Goal: Contribute content: Contribute content

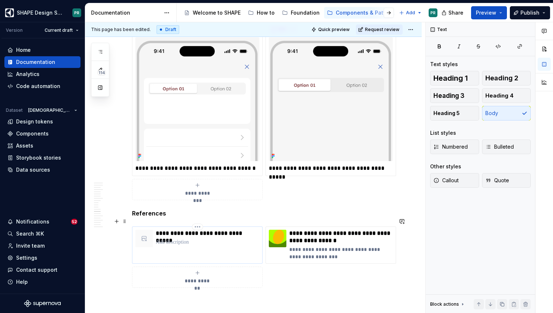
scroll to position [3096, 0]
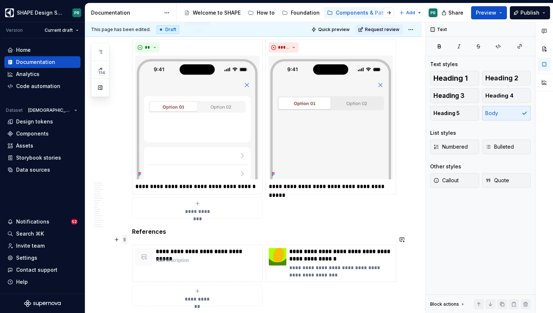
click at [125, 241] on span at bounding box center [125, 240] width 6 height 10
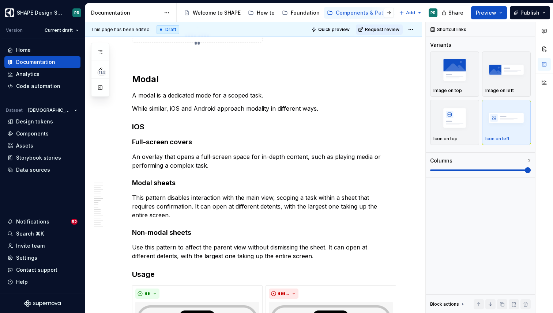
scroll to position [2653, 0]
click at [228, 166] on p "An overlay that opens a full-screen space for in-depth content, such as playing…" at bounding box center [262, 161] width 260 height 18
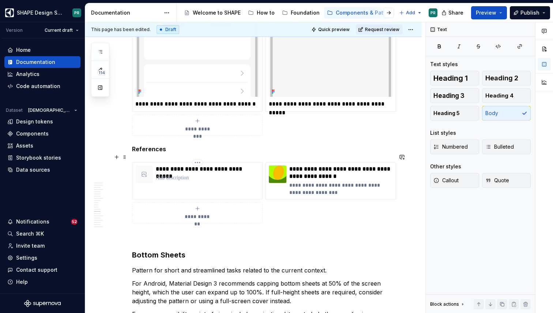
scroll to position [3192, 0]
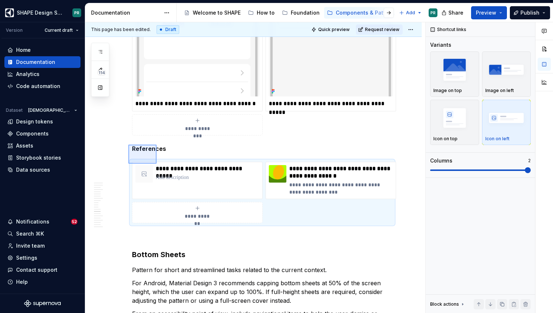
drag, startPoint x: 128, startPoint y: 145, endPoint x: 157, endPoint y: 164, distance: 34.0
click at [157, 164] on div "**********" at bounding box center [255, 167] width 340 height 291
copy strong "References"
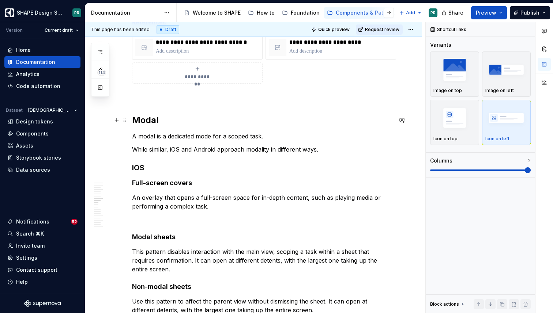
scroll to position [2613, 0]
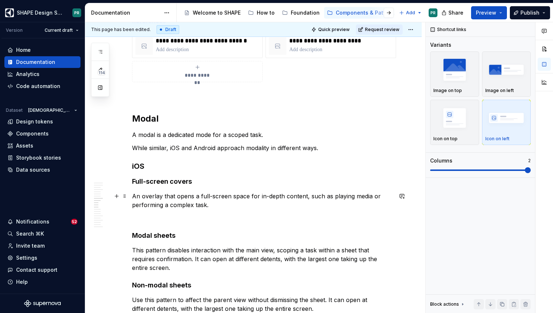
click at [230, 205] on p "An overlay that opens a full-screen space for in-depth content, such as playing…" at bounding box center [262, 201] width 260 height 18
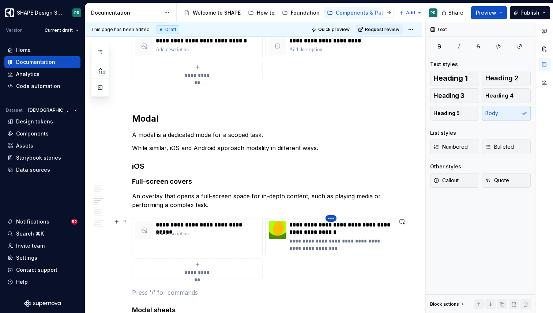
click at [329, 218] on html "SHAPE Design System PR Version Current draft Home Documentation Analytics Code …" at bounding box center [276, 156] width 553 height 313
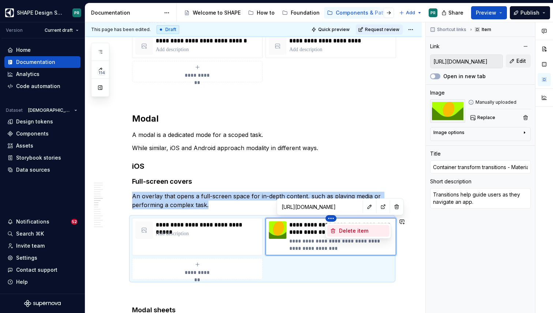
click at [349, 233] on div "Delete item" at bounding box center [363, 230] width 48 height 7
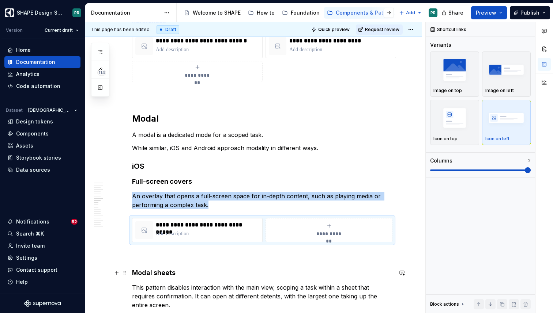
scroll to position [2675, 0]
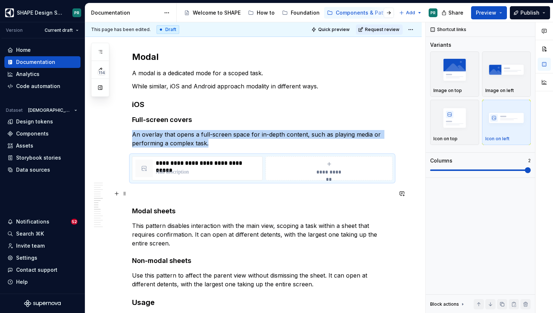
click at [150, 192] on p at bounding box center [262, 193] width 260 height 9
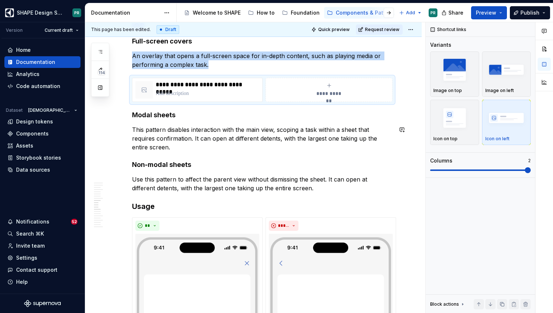
scroll to position [2761, 0]
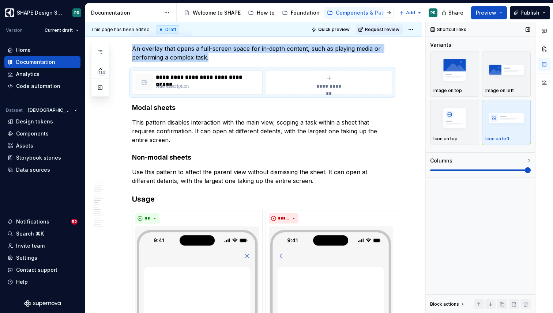
click at [531, 170] on span at bounding box center [528, 170] width 6 height 6
click at [392, 132] on p "This pattern disables interaction with the main view, scoping a task within a s…" at bounding box center [262, 131] width 260 height 26
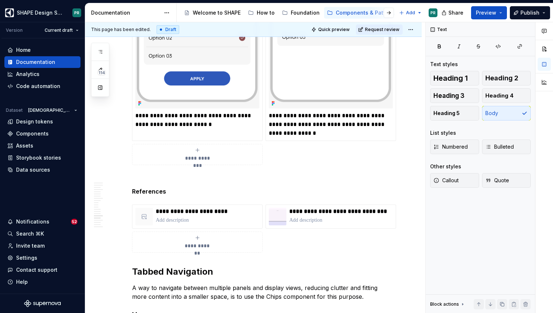
scroll to position [3920, 0]
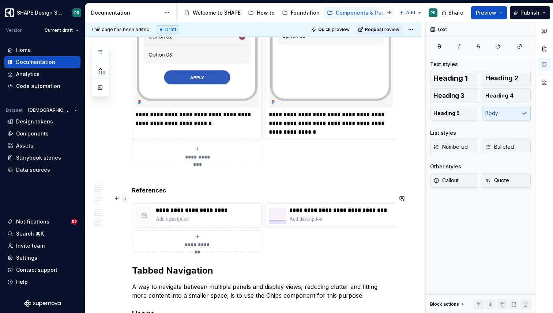
click at [125, 198] on span at bounding box center [125, 198] width 6 height 10
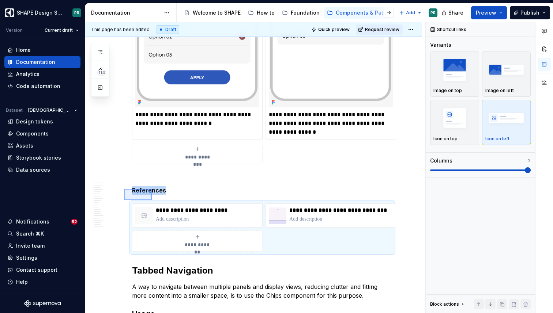
drag, startPoint x: 124, startPoint y: 189, endPoint x: 152, endPoint y: 200, distance: 29.7
click at [152, 200] on div "**********" at bounding box center [255, 167] width 340 height 291
copy strong "References"
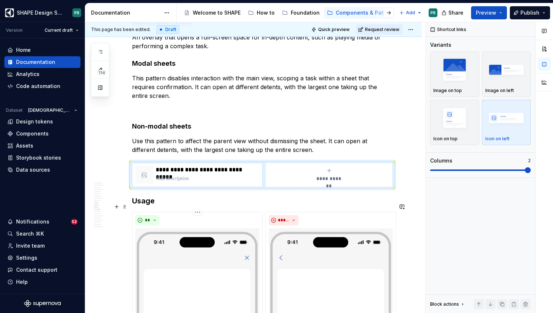
scroll to position [2779, 0]
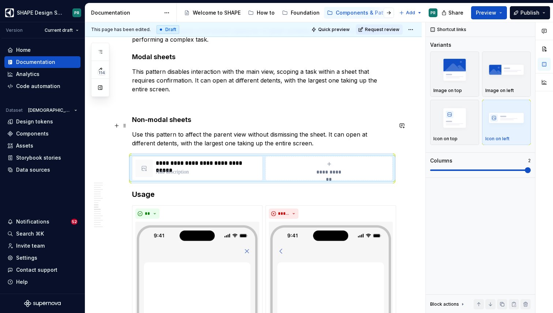
click at [298, 134] on p "Use this pattern to affect the parent view without dismissing the sheet. It can…" at bounding box center [262, 139] width 260 height 18
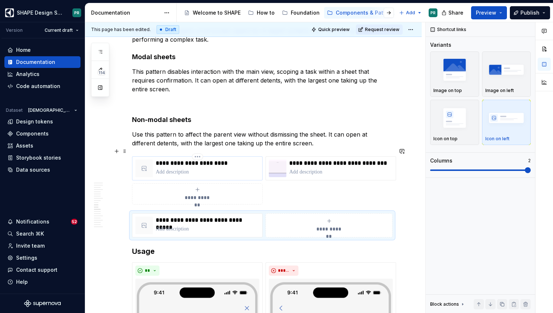
click at [232, 160] on p "**********" at bounding box center [207, 163] width 103 height 7
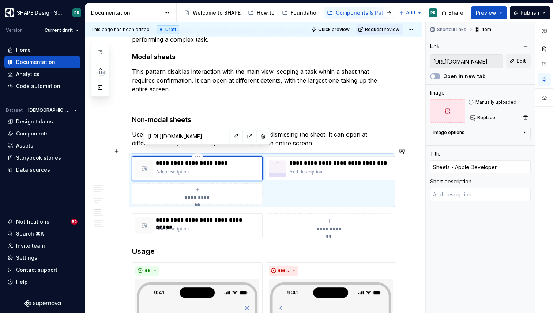
click at [217, 160] on p "**********" at bounding box center [207, 163] width 103 height 7
drag, startPoint x: 157, startPoint y: 153, endPoint x: 235, endPoint y: 153, distance: 78.3
click at [235, 160] on p "**********" at bounding box center [207, 163] width 103 height 7
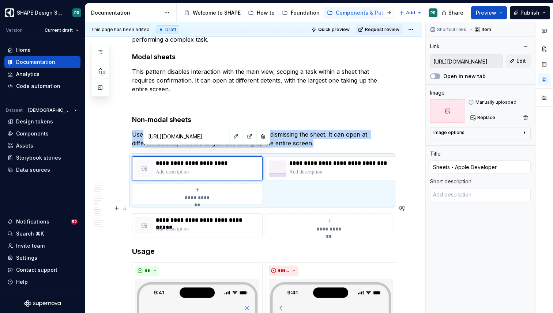
click at [293, 219] on div "**********" at bounding box center [329, 225] width 120 height 15
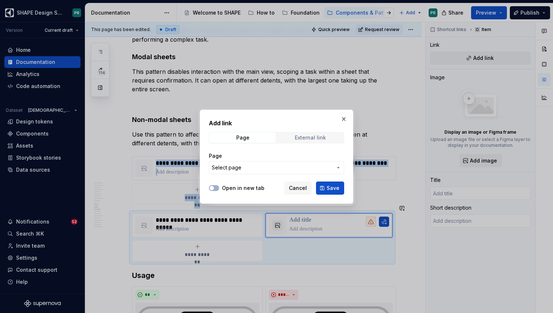
click at [309, 138] on div "External link" at bounding box center [310, 138] width 31 height 6
click at [279, 167] on input "URL" at bounding box center [276, 167] width 135 height 13
click at [348, 175] on div "Add link Page External link URL Open in new tab Cancel Save" at bounding box center [277, 157] width 154 height 94
click at [299, 186] on span "Cancel" at bounding box center [298, 188] width 18 height 7
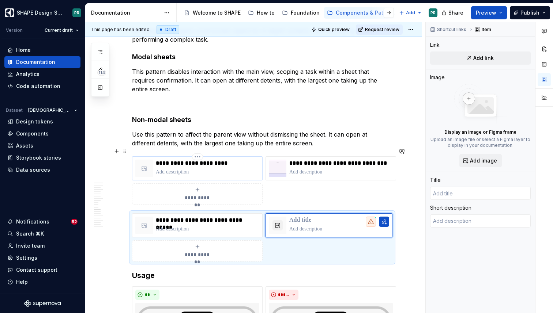
click at [203, 160] on p "**********" at bounding box center [207, 163] width 103 height 7
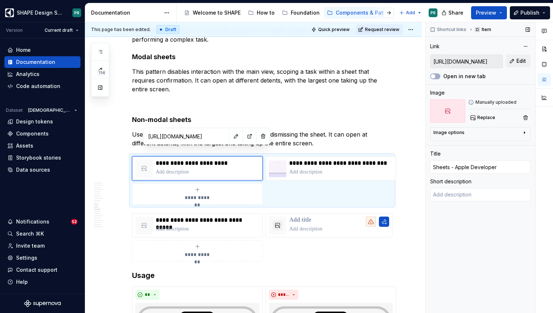
click at [470, 64] on input "[URL][DOMAIN_NAME]" at bounding box center [466, 61] width 72 height 13
click at [303, 217] on p at bounding box center [339, 220] width 100 height 7
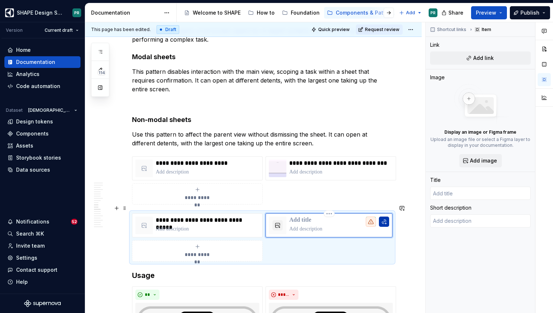
click at [387, 217] on button "button" at bounding box center [384, 222] width 10 height 10
type textarea "*"
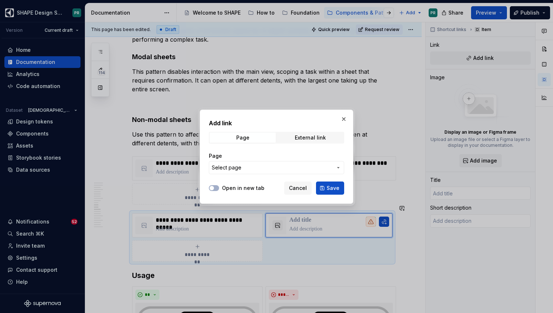
click at [253, 172] on button "Select page" at bounding box center [276, 167] width 135 height 13
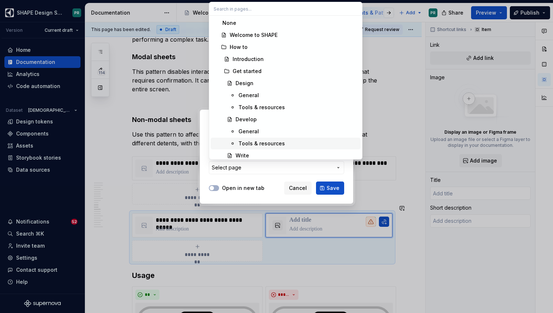
click at [282, 170] on div "Add link Page External link Page Select page Open in new tab Cancel Save" at bounding box center [276, 156] width 553 height 313
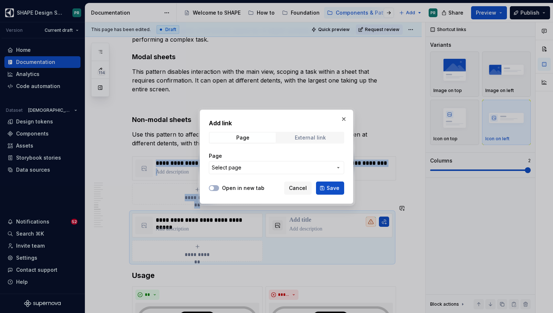
click at [312, 142] on span "External link" at bounding box center [310, 138] width 66 height 10
click at [238, 169] on input "URL" at bounding box center [276, 167] width 135 height 13
paste input "[URL][DOMAIN_NAME]"
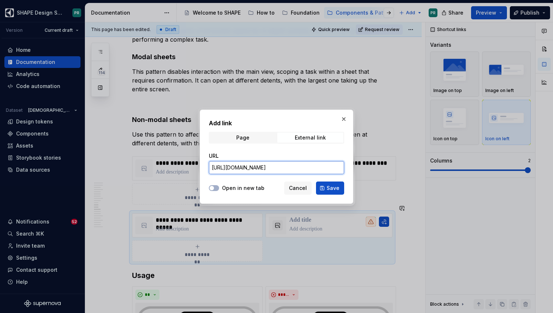
scroll to position [0, 44]
type input "[URL][DOMAIN_NAME]"
click at [333, 193] on button "Save" at bounding box center [330, 188] width 28 height 13
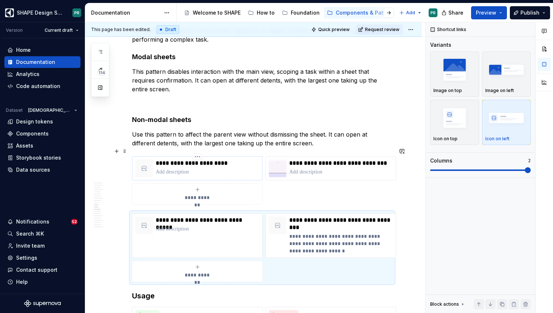
click at [172, 160] on p "**********" at bounding box center [207, 163] width 103 height 7
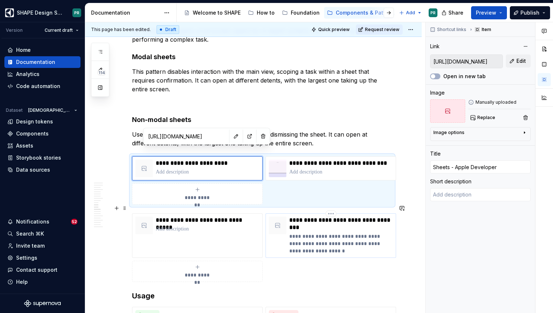
click at [292, 217] on p "**********" at bounding box center [340, 224] width 103 height 15
type textarea "*"
type input "Sheets | Apple Developer Documentation"
type textarea "A sheet helps people perform a scoped task that’s closely related to their curr…"
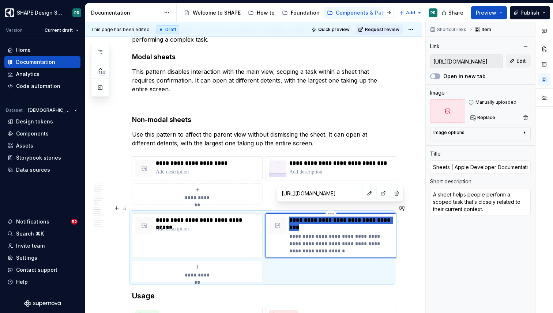
type textarea "*"
type input "Sheets - Apple Developer"
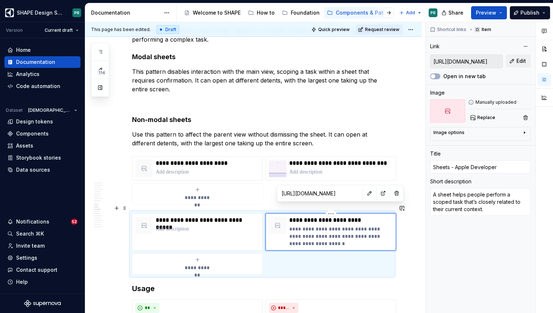
click at [331, 217] on p "**********" at bounding box center [340, 220] width 103 height 7
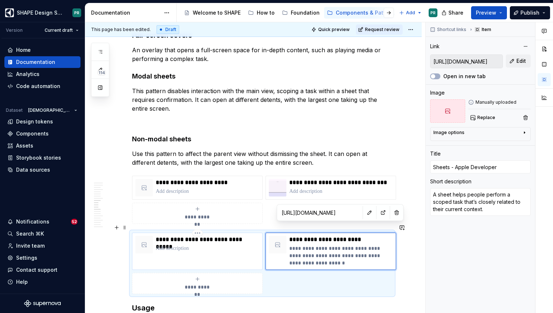
scroll to position [2783, 0]
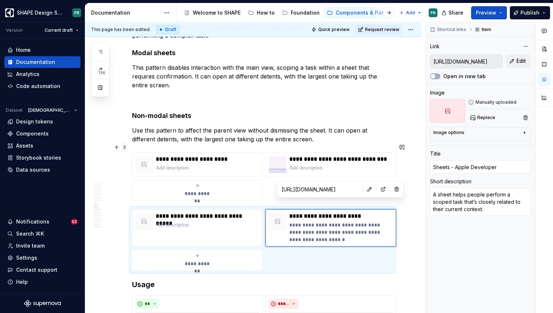
click at [124, 145] on span at bounding box center [125, 147] width 6 height 10
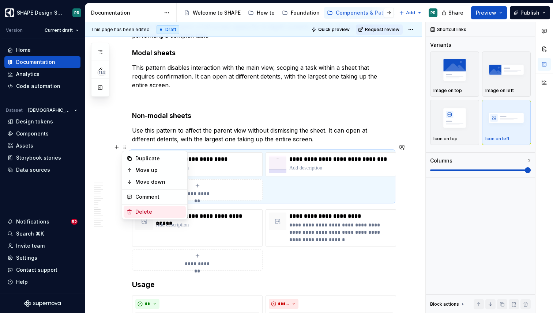
click at [154, 210] on div "Delete" at bounding box center [159, 211] width 48 height 7
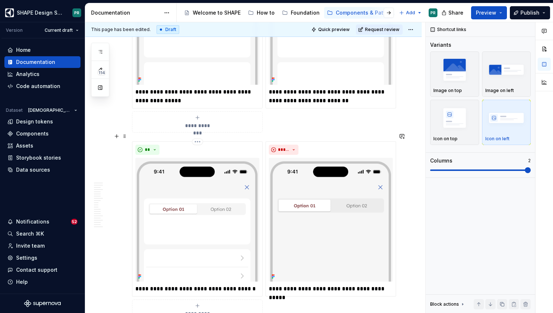
scroll to position [3184, 0]
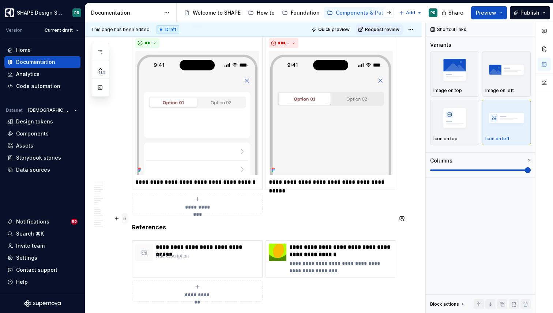
click at [125, 219] on span at bounding box center [125, 219] width 6 height 10
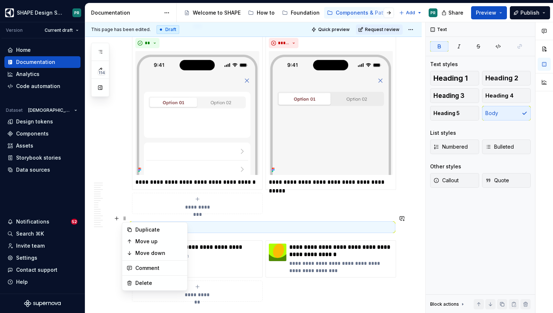
click at [191, 223] on p "References" at bounding box center [262, 227] width 260 height 9
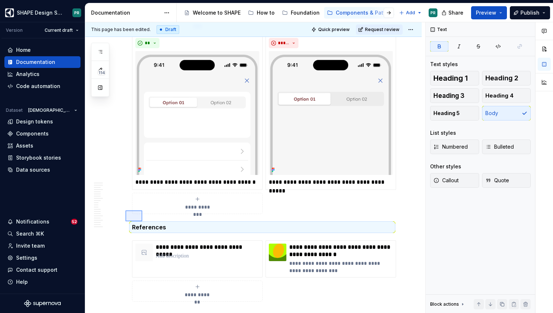
drag, startPoint x: 125, startPoint y: 211, endPoint x: 143, endPoint y: 222, distance: 20.6
click at [143, 222] on div "**********" at bounding box center [255, 167] width 340 height 291
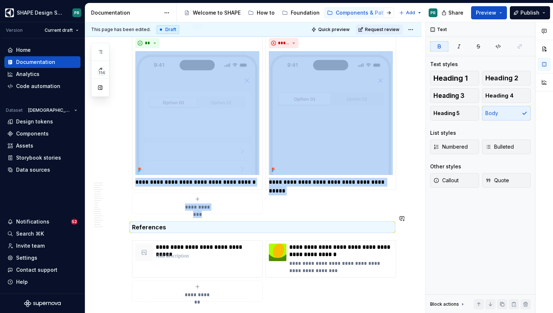
copy div "**********"
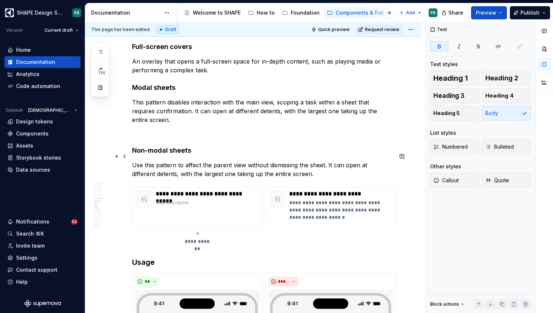
scroll to position [2749, 0]
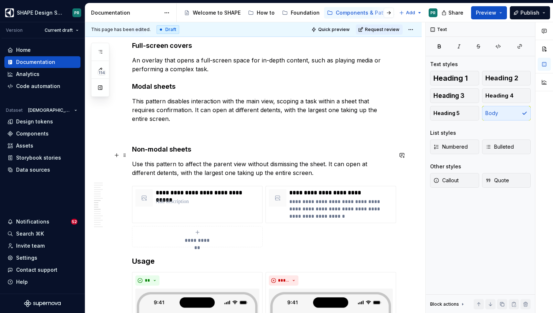
click at [301, 165] on p "Use this pattern to affect the parent view without dismissing the sheet. It can…" at bounding box center [262, 169] width 260 height 18
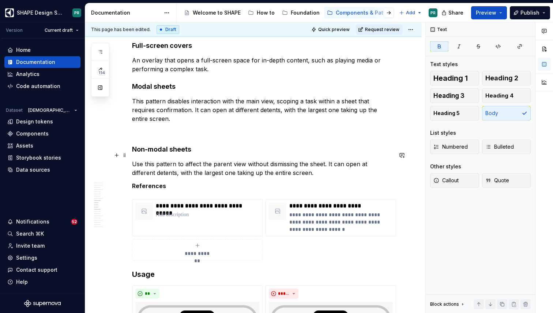
scroll to position [2716, 0]
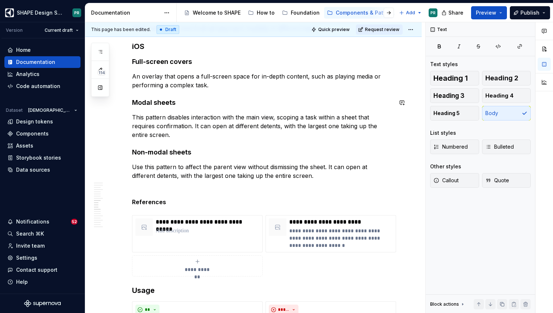
scroll to position [2732, 0]
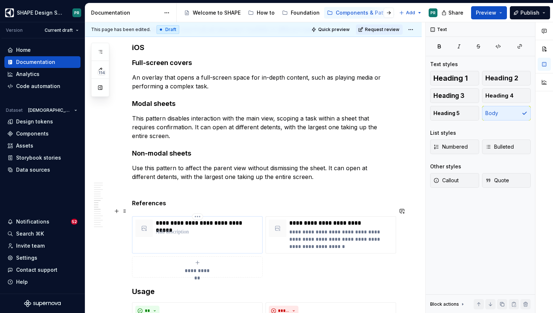
click at [221, 220] on p "**********" at bounding box center [207, 223] width 103 height 7
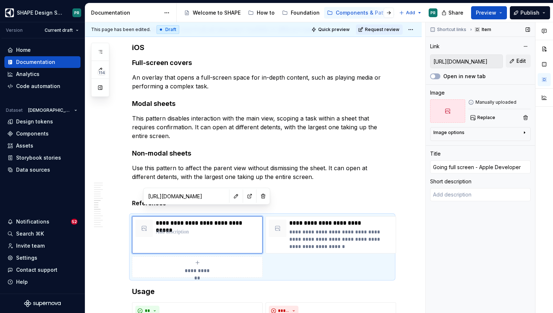
click at [466, 63] on input "[URL][DOMAIN_NAME]" at bounding box center [466, 61] width 72 height 13
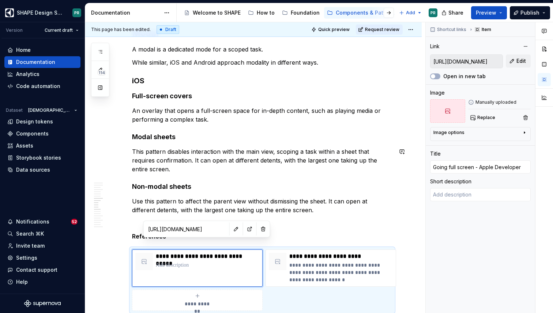
scroll to position [2698, 0]
type textarea "*"
click at [138, 85] on h3 "iOS" at bounding box center [262, 81] width 260 height 10
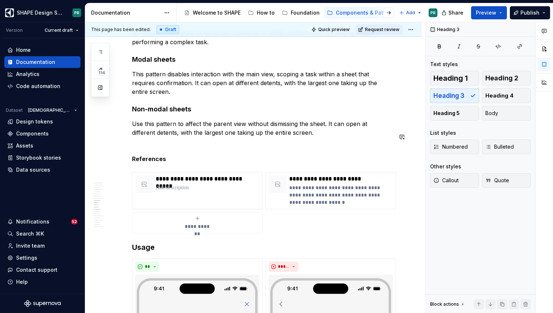
scroll to position [2778, 0]
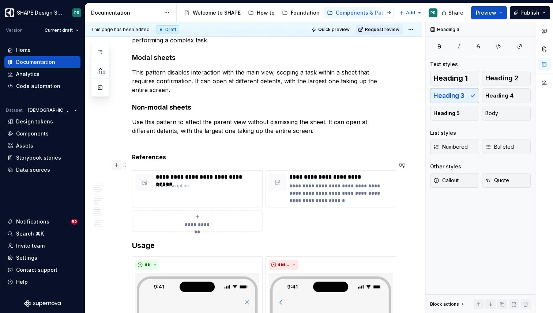
click at [117, 163] on button "button" at bounding box center [117, 165] width 10 height 10
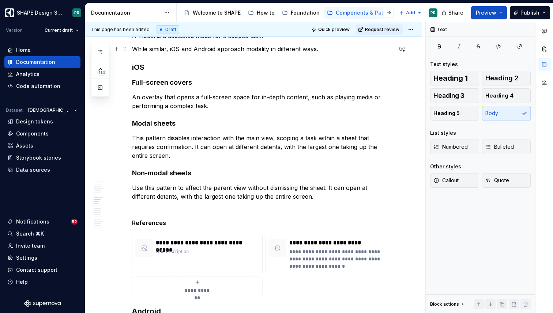
scroll to position [2711, 0]
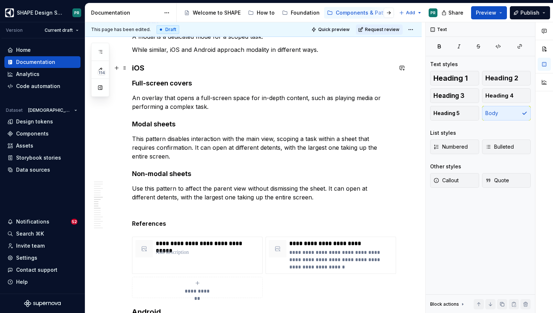
click at [139, 66] on h3 "iOS" at bounding box center [262, 68] width 260 height 10
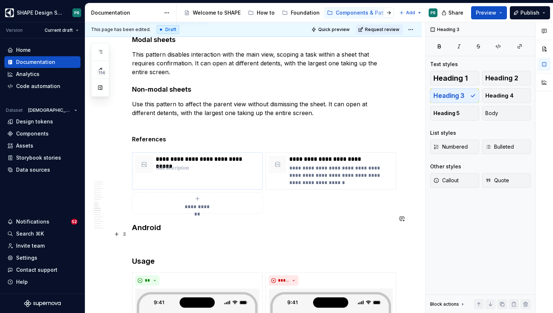
scroll to position [2800, 0]
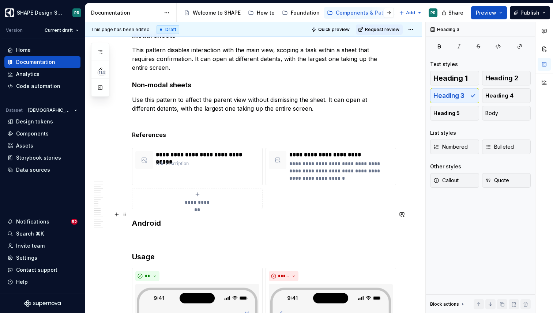
click at [176, 218] on h3 "Android" at bounding box center [262, 223] width 260 height 10
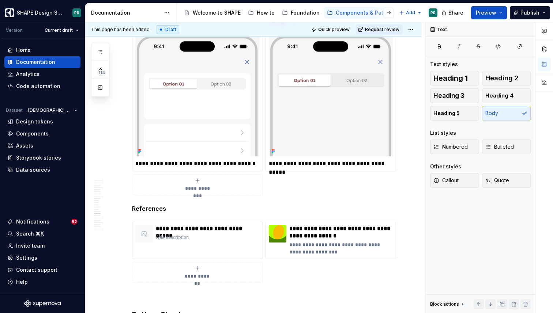
scroll to position [3376, 0]
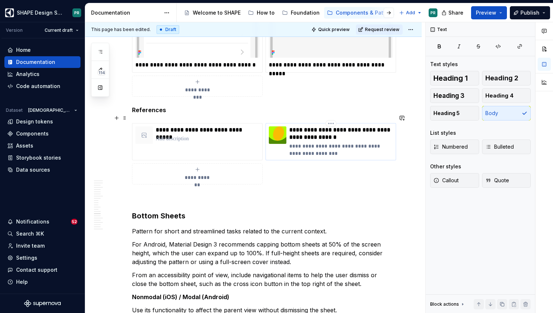
click at [318, 129] on p "**********" at bounding box center [340, 134] width 103 height 15
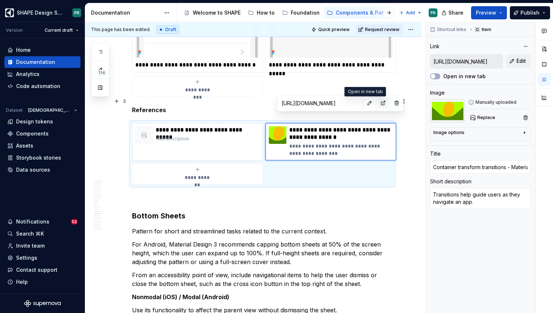
click at [378, 103] on button "button" at bounding box center [383, 103] width 10 height 10
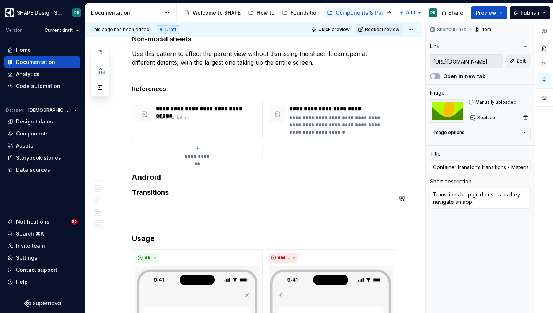
scroll to position [2846, 0]
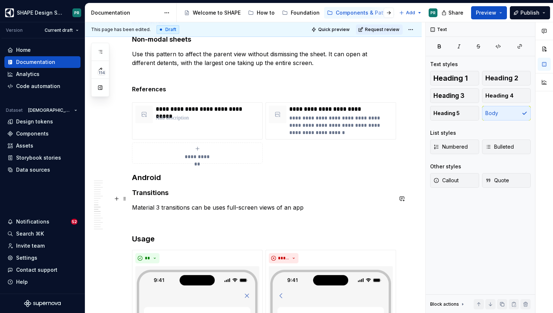
click at [227, 203] on p "Material 3 transitions can be uses full-screen views of an app" at bounding box center [262, 207] width 260 height 9
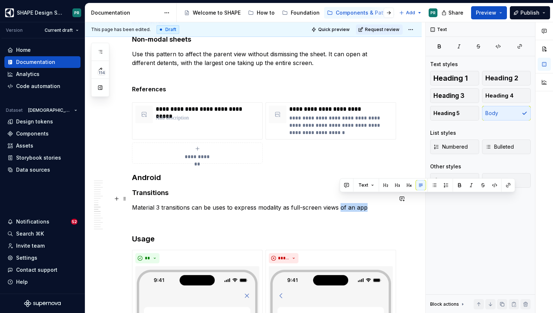
drag, startPoint x: 340, startPoint y: 200, endPoint x: 370, endPoint y: 200, distance: 30.7
click at [370, 203] on p "Material 3 transitions can be uses to express modality as full-screen views of …" at bounding box center [262, 207] width 260 height 9
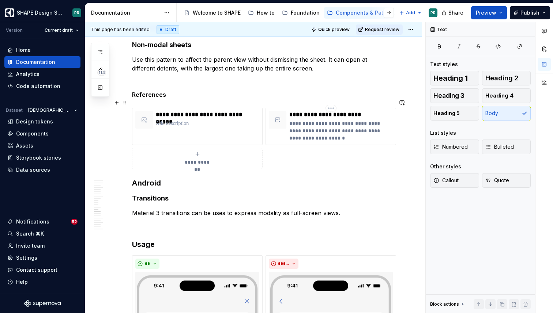
scroll to position [2851, 0]
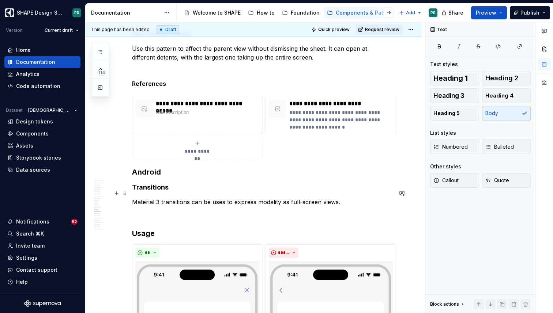
click at [224, 198] on p "Material 3 transitions can be uses to express modality as full-screen views." at bounding box center [262, 202] width 260 height 9
click at [346, 198] on p "Material 3 transitions can be used to express modality as full-screen views." at bounding box center [262, 202] width 260 height 9
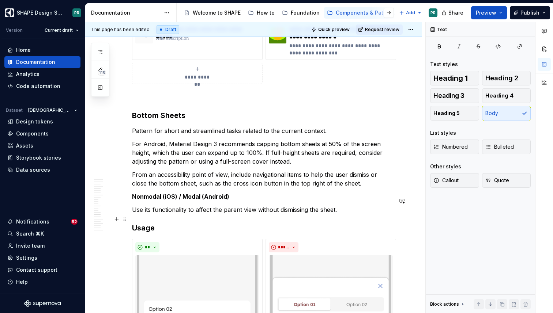
scroll to position [3509, 0]
click at [195, 192] on strong "Nonmodal (iOS) / Modal (Android)" at bounding box center [180, 195] width 97 height 7
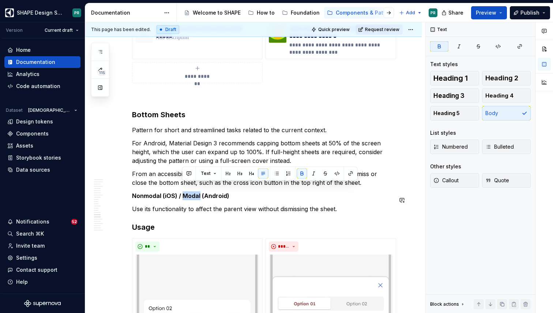
copy strong "Modal"
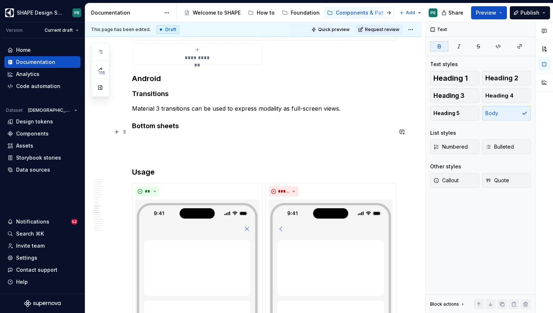
scroll to position [2944, 0]
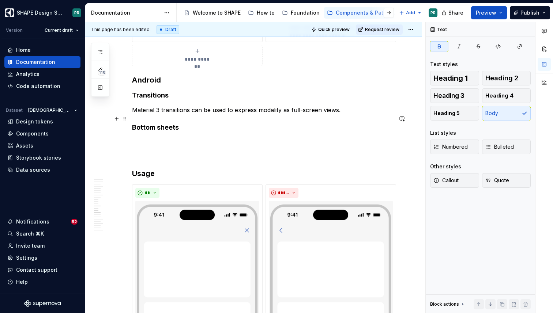
click at [133, 123] on h4 "Bottom sheets" at bounding box center [262, 127] width 260 height 9
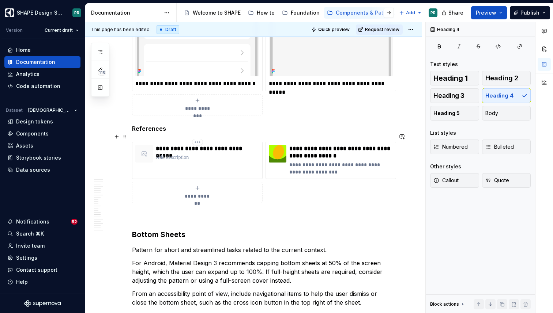
scroll to position [3392, 0]
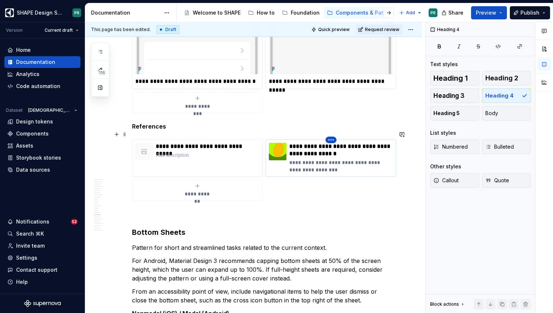
click at [334, 130] on html "SHAPE Design System PR Version Current draft Home Documentation Analytics Code …" at bounding box center [276, 156] width 553 height 313
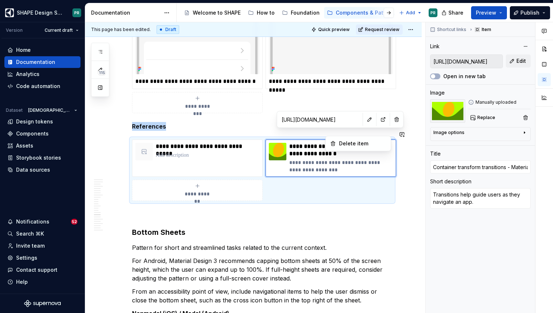
copy strong "References"
click at [305, 98] on html "SHAPE Design System PR Version Current draft Home Documentation Analytics Code …" at bounding box center [276, 156] width 553 height 313
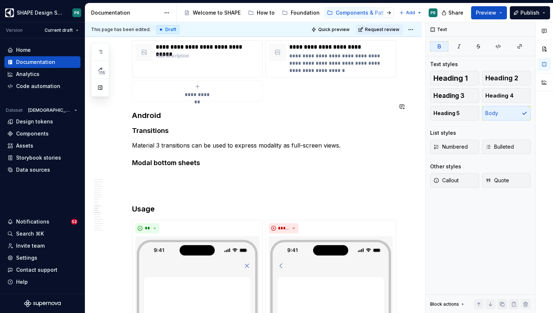
scroll to position [2907, 0]
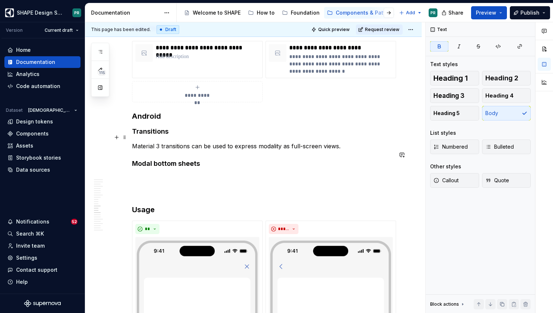
click at [350, 142] on p "Material 3 transitions can be used to express modality as full-screen views." at bounding box center [262, 146] width 260 height 9
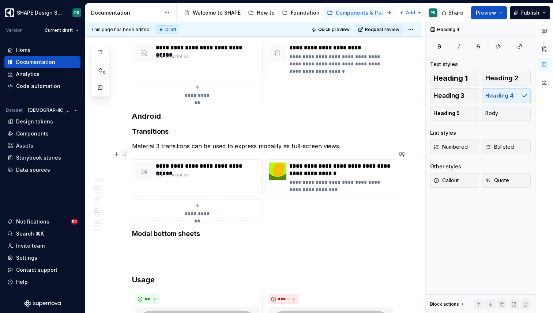
click at [125, 154] on span at bounding box center [125, 154] width 6 height 10
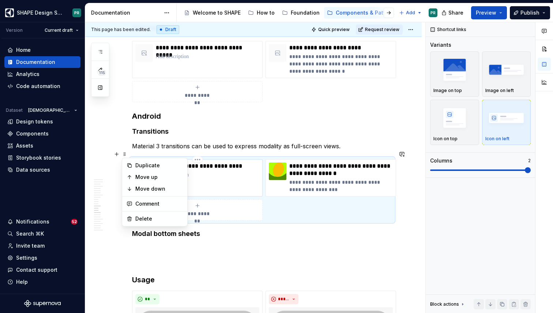
click at [198, 178] on div "**********" at bounding box center [197, 177] width 131 height 37
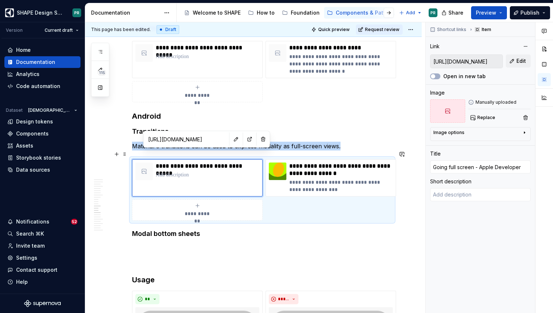
click at [198, 159] on div "**********" at bounding box center [262, 189] width 260 height 61
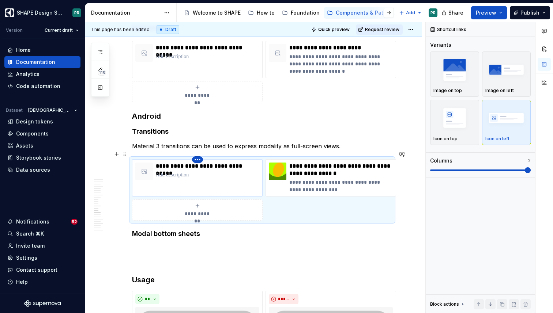
click at [199, 151] on html "SHAPE Design System PR Version Current draft Home Documentation Analytics Code …" at bounding box center [276, 156] width 553 height 313
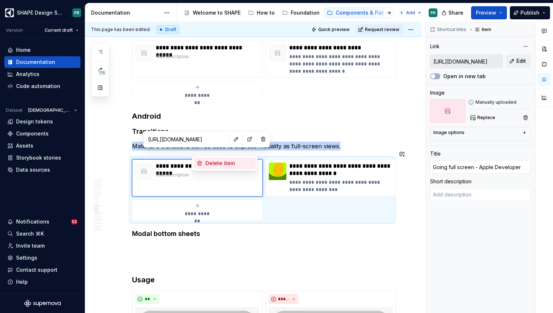
click at [228, 163] on div "Delete item" at bounding box center [230, 163] width 48 height 7
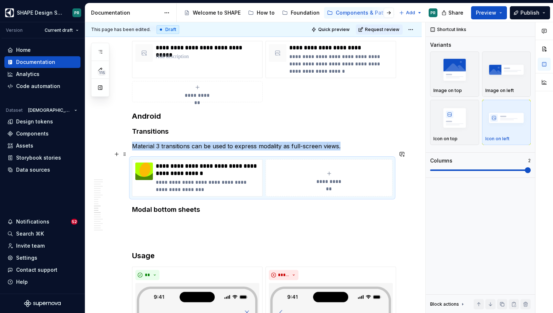
click at [312, 171] on div "**********" at bounding box center [329, 178] width 120 height 15
type textarea "*"
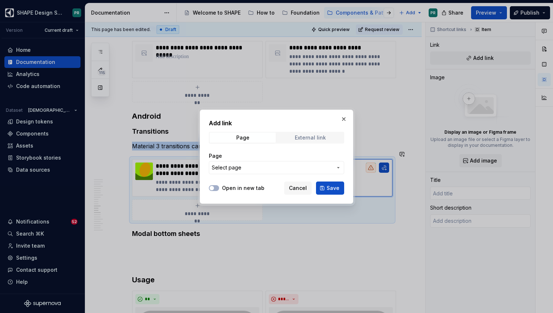
click at [323, 139] on div "External link" at bounding box center [310, 138] width 31 height 6
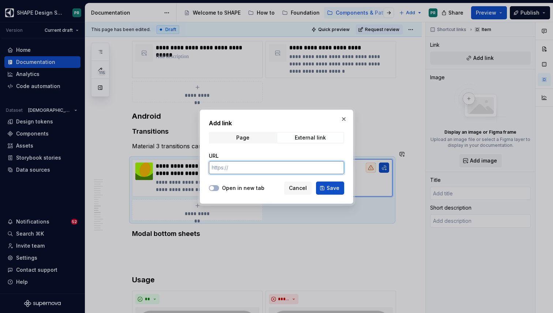
click at [254, 170] on input "URL" at bounding box center [276, 167] width 135 height 13
paste input "[URL][DOMAIN_NAME]"
type input "[URL][DOMAIN_NAME]"
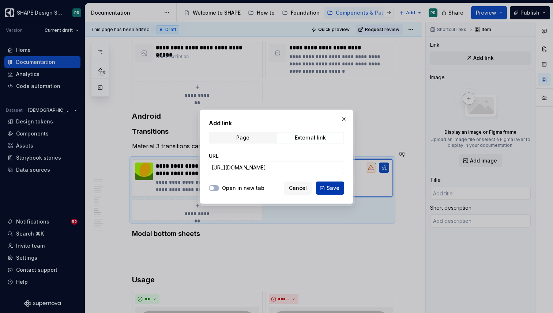
click at [326, 186] on button "Save" at bounding box center [330, 188] width 28 height 13
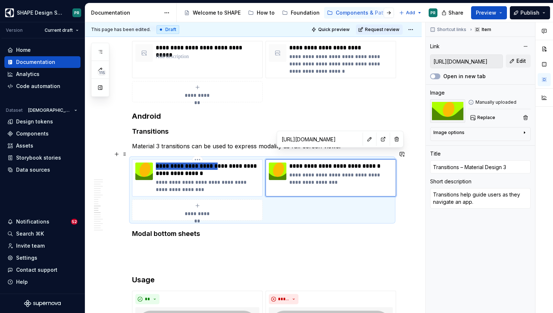
drag, startPoint x: 217, startPoint y: 159, endPoint x: 152, endPoint y: 158, distance: 64.7
click at [152, 163] on div "**********" at bounding box center [197, 178] width 124 height 31
type textarea "*"
type input "[URL][DOMAIN_NAME]"
type input "Container transform transitions - Material Design 3"
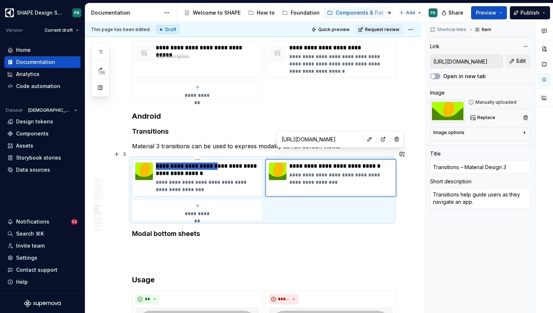
type input "[URL][DOMAIN_NAME]"
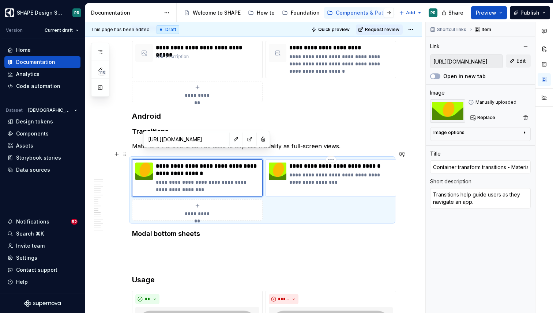
click at [302, 163] on p "**********" at bounding box center [340, 166] width 103 height 7
type textarea "*"
type input "[URL][DOMAIN_NAME]"
type input "Transitions – Material Design 3"
type input "[URL][DOMAIN_NAME]"
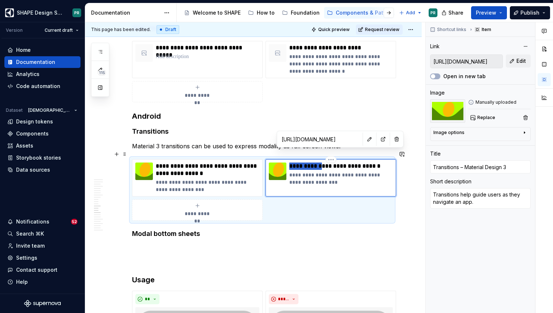
click at [302, 163] on p "**********" at bounding box center [340, 166] width 103 height 7
type textarea "*"
type input "Forward and backward – Material Design 3"
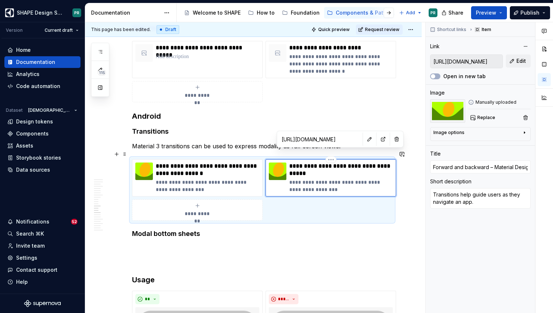
click at [314, 180] on p "**********" at bounding box center [340, 186] width 103 height 15
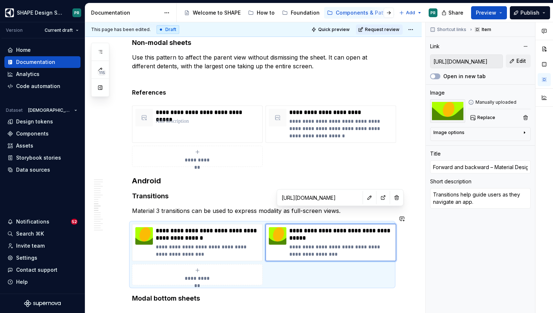
scroll to position [2843, 0]
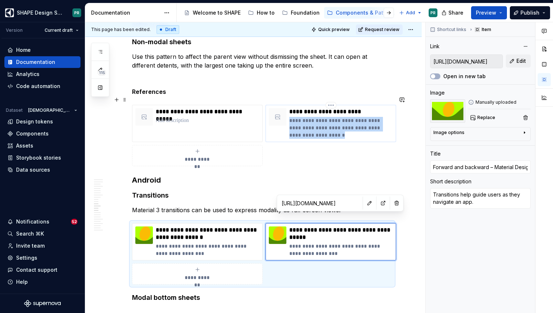
drag, startPoint x: 290, startPoint y: 112, endPoint x: 339, endPoint y: 131, distance: 53.2
click at [338, 131] on div "**********" at bounding box center [331, 123] width 131 height 37
type textarea "*"
type input "[URL][DOMAIN_NAME]"
type input "Sheets - Apple Developer"
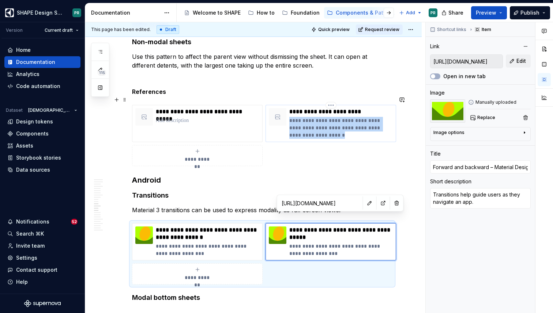
type textarea "A sheet helps people perform a scoped task that’s closely related to their curr…"
type input "[URL][DOMAIN_NAME]"
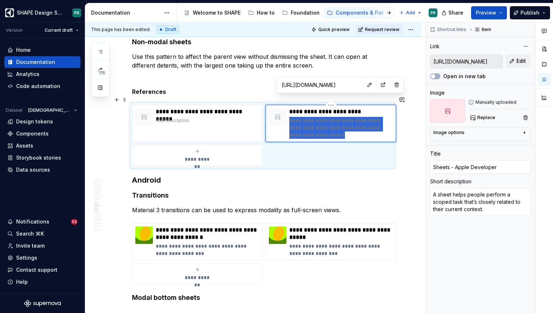
type textarea "*"
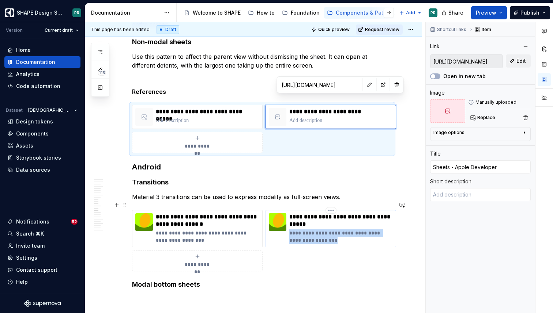
drag, startPoint x: 335, startPoint y: 231, endPoint x: 292, endPoint y: 218, distance: 44.7
click at [292, 218] on div "**********" at bounding box center [340, 229] width 103 height 31
type textarea "*"
type input "[URL][DOMAIN_NAME]"
type input "Forward and backward – Material Design 3"
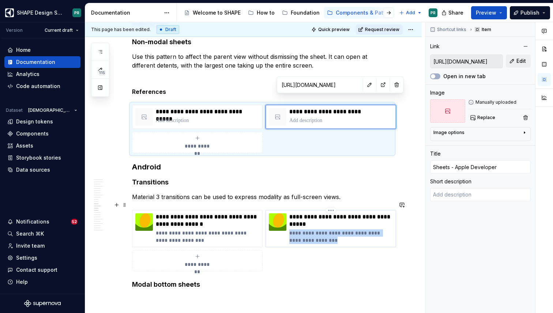
type textarea "Transitions help guide users as they navigate an app."
type input "[URL][DOMAIN_NAME]"
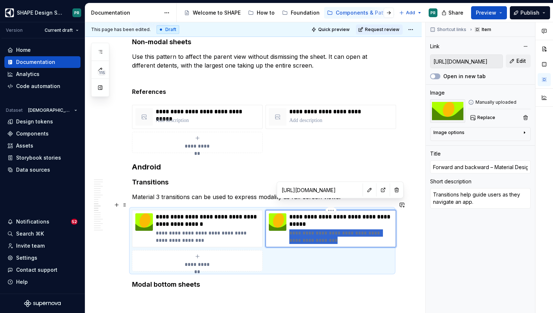
type textarea "*"
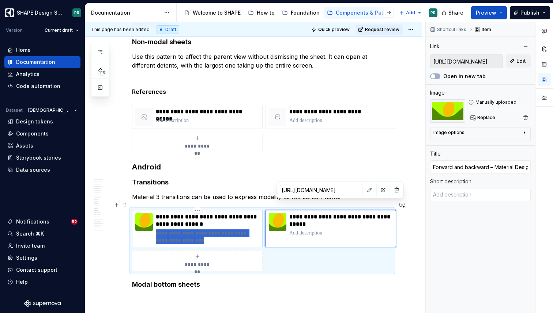
drag, startPoint x: 205, startPoint y: 233, endPoint x: 144, endPoint y: 221, distance: 62.5
click at [144, 221] on div "**********" at bounding box center [197, 229] width 124 height 31
type textarea "*"
type input "[URL][DOMAIN_NAME]"
type input "Container transform transitions - Material Design 3"
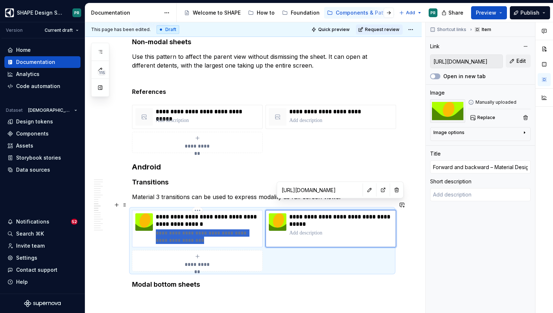
type textarea "Transitions help guide users as they navigate an app."
type input "[URL][DOMAIN_NAME]"
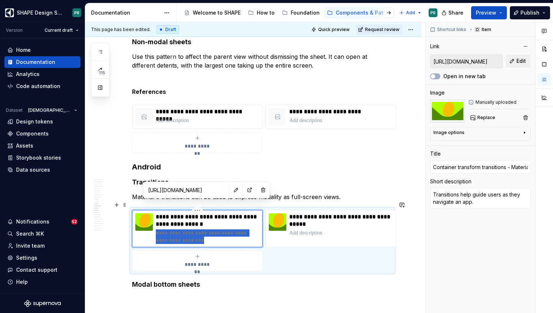
type textarea "*"
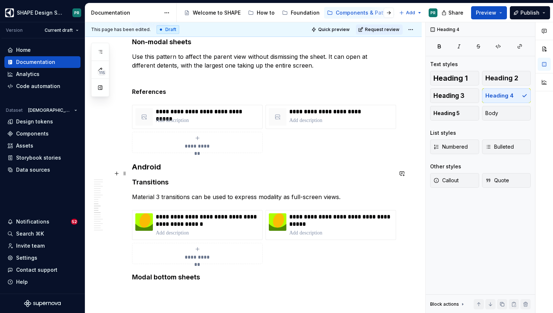
click at [208, 178] on h4 "Transitions" at bounding box center [262, 182] width 260 height 9
click at [157, 193] on p "Material 3 transitions can be used to express modality as full-screen views." at bounding box center [262, 197] width 260 height 9
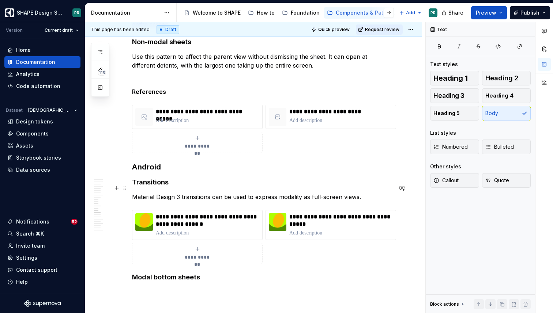
click at [182, 193] on p "Material Design 3 transitions can be used to express modality as full-screen vi…" at bounding box center [262, 197] width 260 height 9
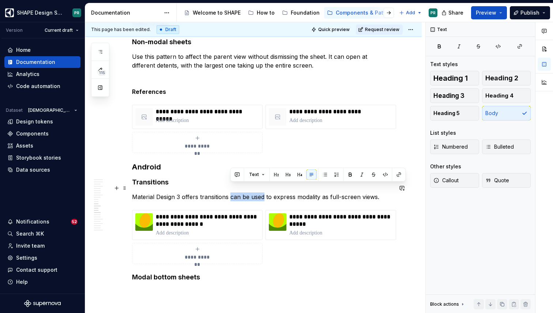
drag, startPoint x: 231, startPoint y: 188, endPoint x: 263, endPoint y: 187, distance: 31.8
click at [263, 193] on p "Material Design 3 offers transitions can be used to express modality as full-sc…" at bounding box center [262, 197] width 260 height 9
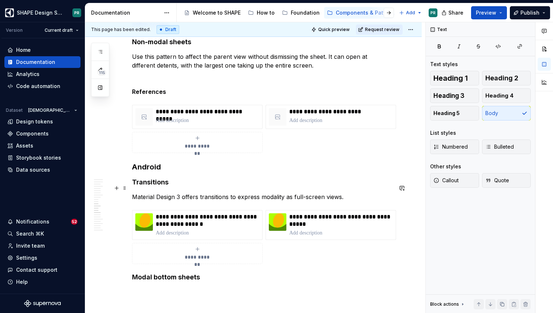
click at [292, 193] on p "Material Design 3 offers transitions to express modality as full-screen views." at bounding box center [262, 197] width 260 height 9
click at [271, 193] on p "Material Design 3 offers transitions to express navigation full-screen views." at bounding box center [262, 197] width 260 height 9
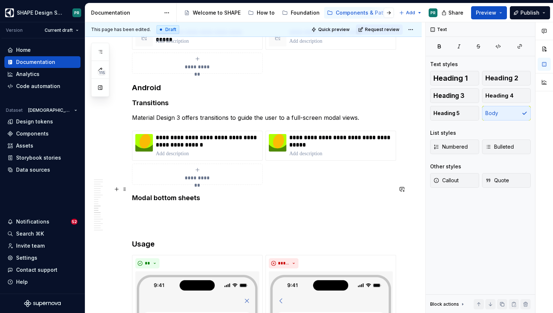
scroll to position [2900, 0]
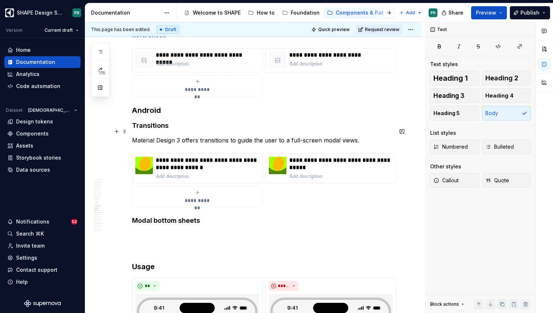
click at [333, 136] on p "Material Design 3 offers transitions to guide the user to a full-screen modal v…" at bounding box center [262, 140] width 260 height 9
click at [249, 216] on h4 "Modal bottom sheets" at bounding box center [262, 220] width 260 height 9
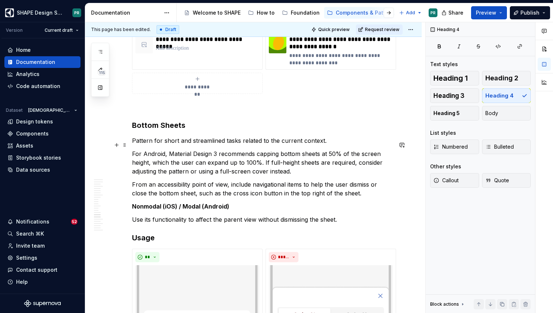
scroll to position [3549, 0]
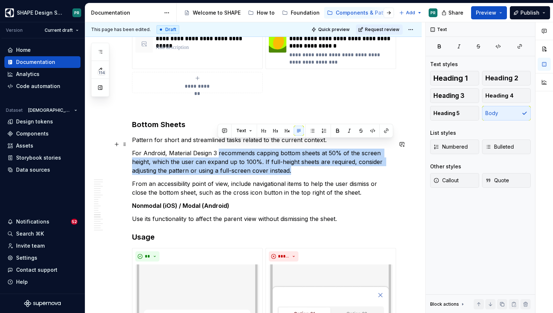
drag, startPoint x: 217, startPoint y: 144, endPoint x: 321, endPoint y: 158, distance: 105.2
click at [321, 158] on p "For Android, Material Design 3 recommends capping bottom sheets at 50% of the s…" at bounding box center [262, 162] width 260 height 26
copy p "recommends capping bottom sheets at 50% of the screen height, which the user ca…"
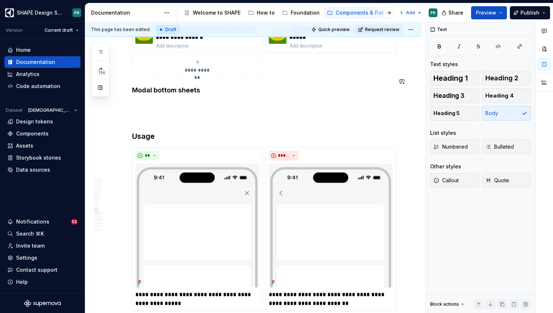
scroll to position [2933, 0]
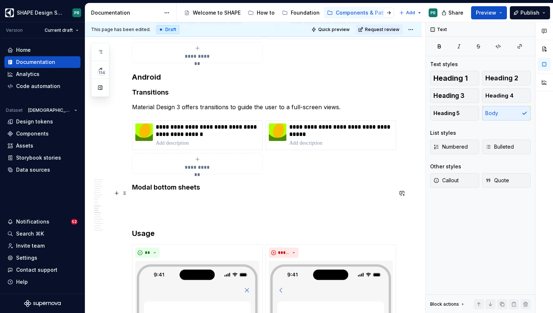
click at [163, 198] on p at bounding box center [262, 202] width 260 height 9
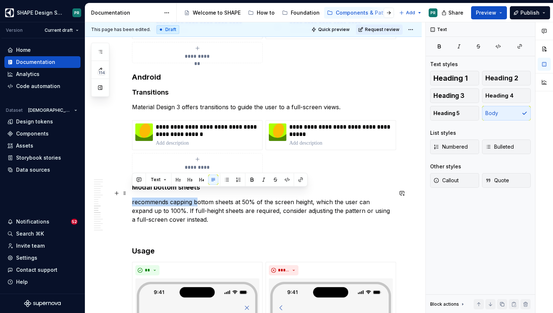
drag, startPoint x: 198, startPoint y: 195, endPoint x: 132, endPoint y: 192, distance: 66.2
click at [132, 198] on p "recommends capping bottom sheets at 50% of the screen height, which the user ca…" at bounding box center [262, 211] width 260 height 26
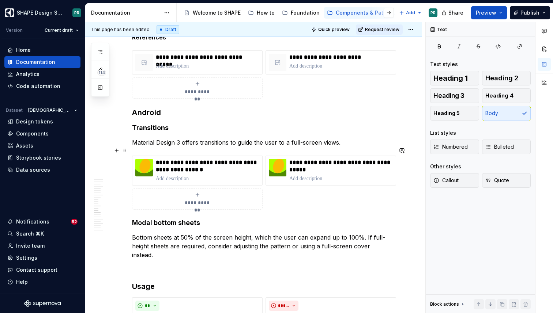
scroll to position [2914, 0]
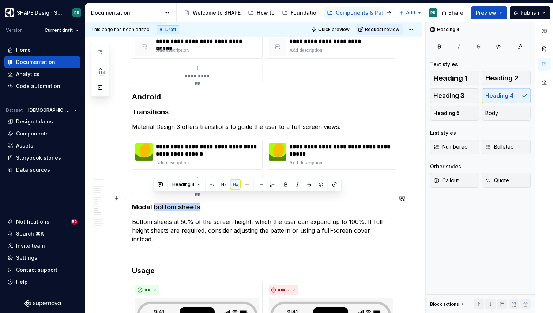
drag, startPoint x: 154, startPoint y: 199, endPoint x: 208, endPoint y: 199, distance: 54.1
click at [208, 203] on h4 "Modal bottom sheets" at bounding box center [262, 207] width 260 height 9
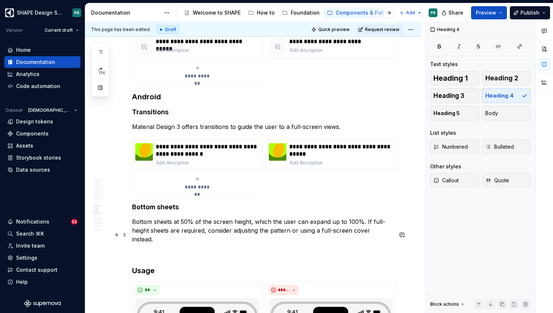
scroll to position [2941, 0]
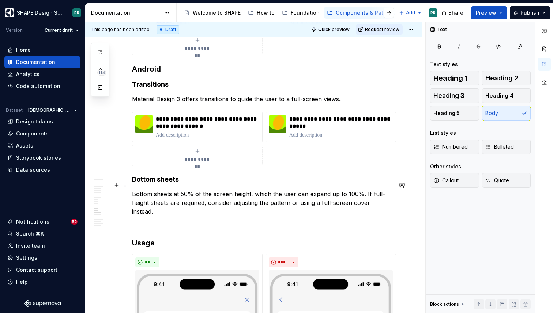
click at [174, 190] on p "Bottom sheets at 50% of the screen height, which the user can expand up to 100%…" at bounding box center [262, 203] width 260 height 26
click at [225, 190] on p "Bottom sheets are capped at 50% of the screen height, which the user can expand…" at bounding box center [262, 203] width 260 height 26
click at [284, 190] on p "Bottom sheets are capped at 50% of the screen height, which the user can expand…" at bounding box center [262, 203] width 260 height 26
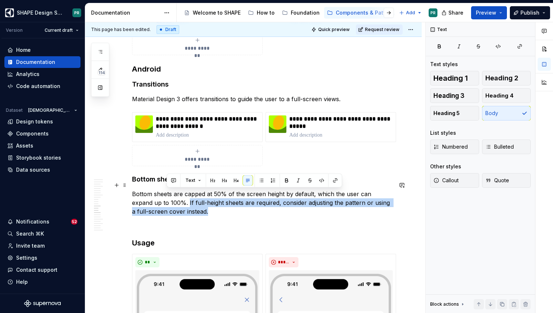
drag, startPoint x: 166, startPoint y: 194, endPoint x: 213, endPoint y: 204, distance: 47.8
click at [213, 204] on p "Bottom sheets are capped at 50% of the screen height by default, which the user…" at bounding box center [262, 203] width 260 height 26
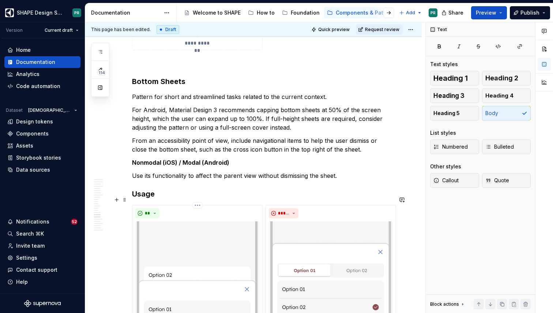
scroll to position [3623, 0]
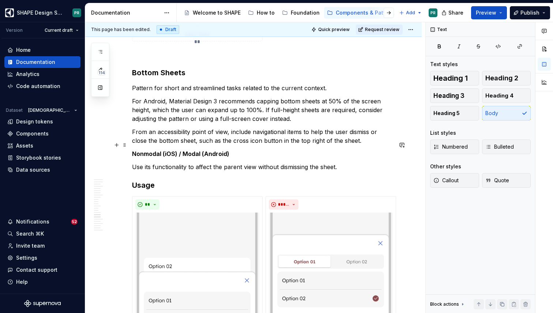
click at [193, 150] on strong "Nonmodal (iOS) / Modal (Android)" at bounding box center [180, 153] width 97 height 7
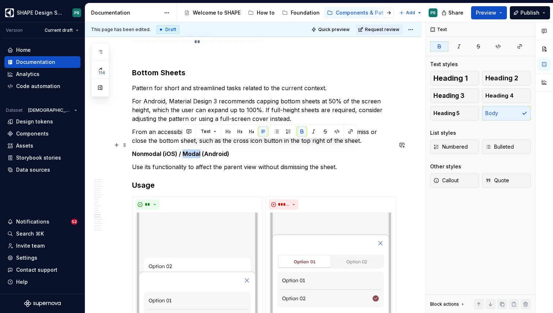
copy strong "Modal"
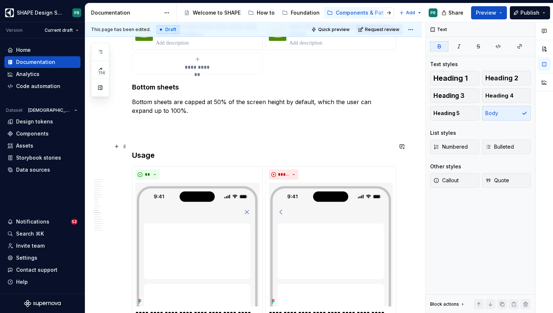
scroll to position [3025, 0]
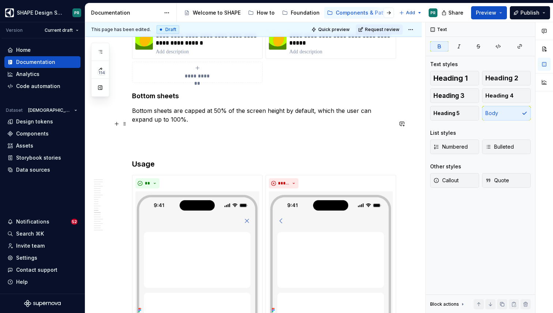
click at [157, 128] on p at bounding box center [262, 132] width 260 height 9
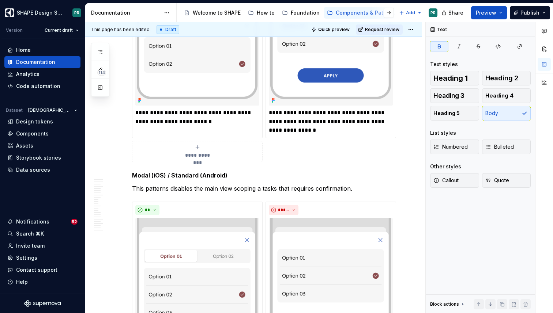
scroll to position [3878, 0]
click at [184, 172] on strong "Modal (iOS) / Standard (Android)" at bounding box center [179, 175] width 95 height 7
copy strong "Standard"
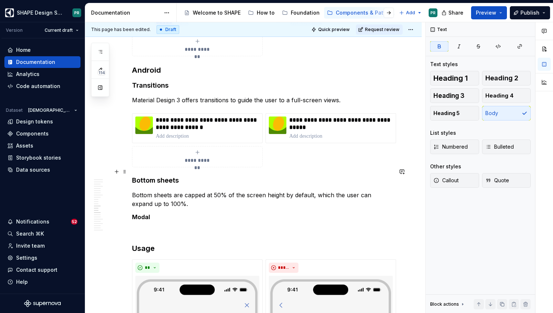
scroll to position [2942, 0]
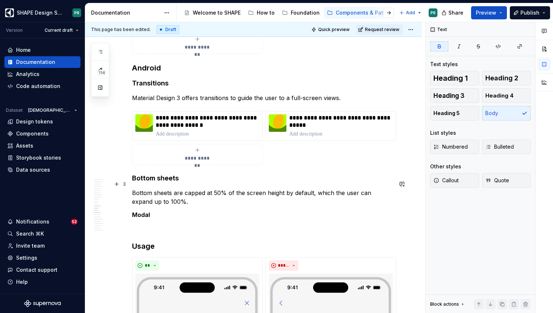
click at [179, 192] on p "Bottom sheets are capped at 50% of the screen height by default, which the user…" at bounding box center [262, 198] width 260 height 18
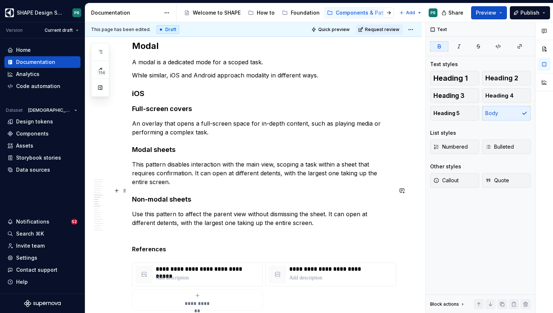
scroll to position [2685, 0]
click at [221, 135] on p "An overlay that opens a full-screen space for in-depth content, such as playing…" at bounding box center [262, 129] width 260 height 18
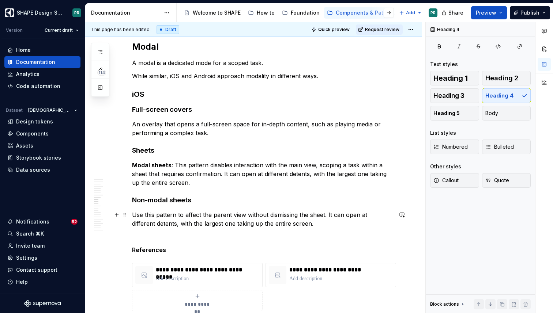
click at [133, 215] on p "Use this pattern to affect the parent view without dismissing the sheet. It can…" at bounding box center [262, 220] width 260 height 18
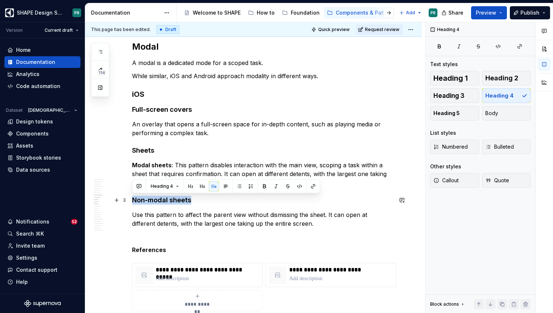
drag, startPoint x: 191, startPoint y: 199, endPoint x: 133, endPoint y: 200, distance: 57.8
click at [133, 200] on h4 "Non-modal sheets" at bounding box center [262, 200] width 260 height 9
copy h4 "Non-modal sheets"
click at [133, 216] on p "Use this pattern to affect the parent view without dismissing the sheet. It can…" at bounding box center [262, 220] width 260 height 18
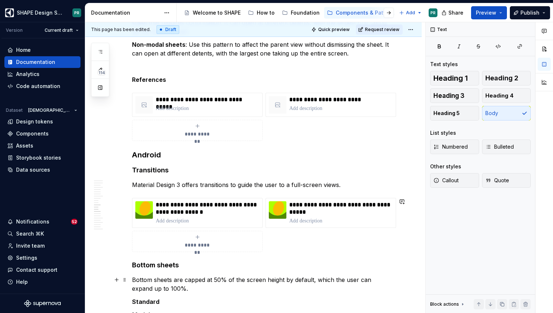
scroll to position [2880, 0]
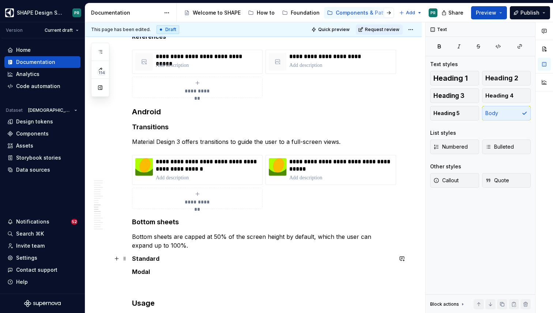
click at [173, 257] on p "Standard" at bounding box center [262, 259] width 260 height 9
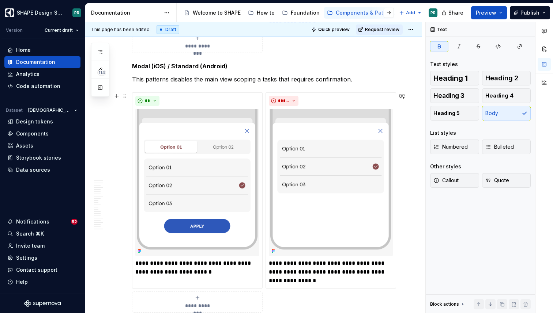
scroll to position [3983, 0]
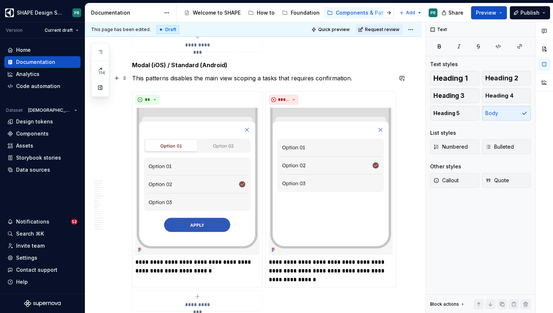
click at [297, 79] on p "This patterns disables the main view scoping a tasks that requires confirmation." at bounding box center [262, 78] width 260 height 9
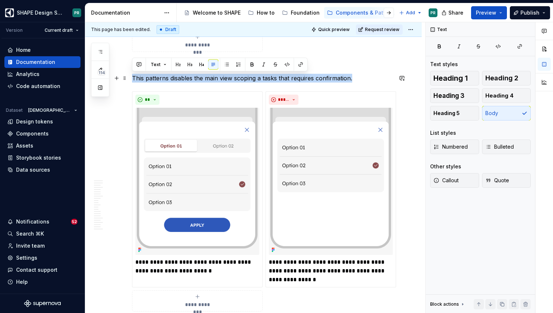
copy p "This patterns disables the main view scoping a tasks that requires confirmation."
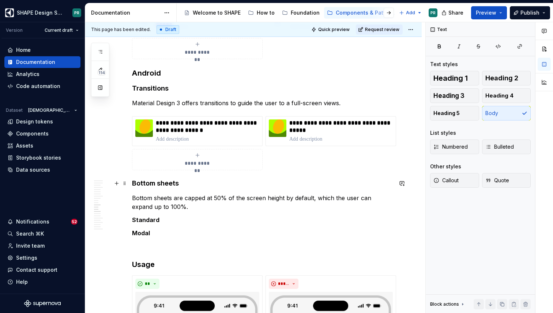
scroll to position [2913, 0]
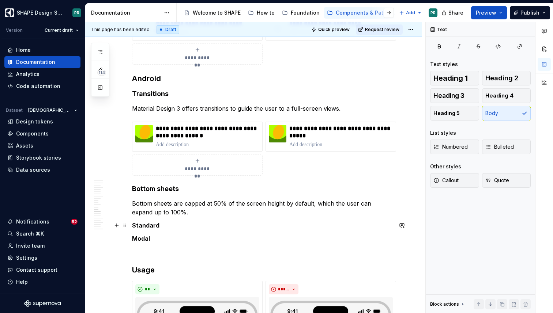
click at [165, 225] on p "Standard" at bounding box center [262, 225] width 260 height 9
click at [158, 227] on strong "Standard:" at bounding box center [146, 225] width 29 height 7
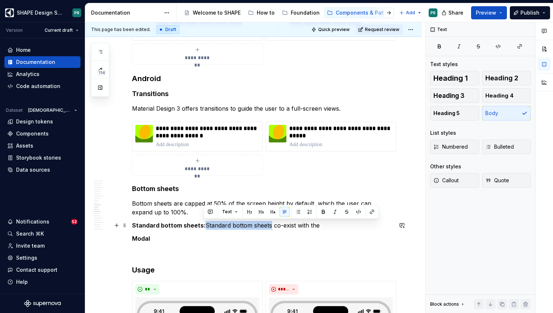
drag, startPoint x: 269, startPoint y: 226, endPoint x: 204, endPoint y: 228, distance: 65.1
click at [204, 228] on p "Standard bottom sheets: Standard bottom sheets co-exist with the" at bounding box center [262, 225] width 260 height 9
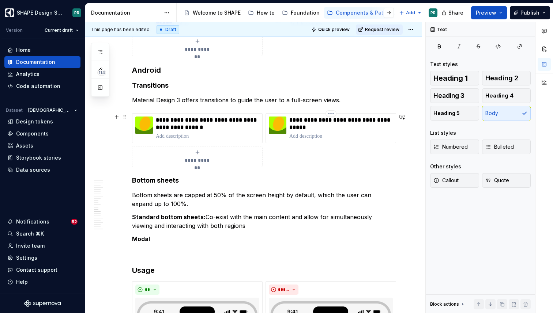
scroll to position [2923, 0]
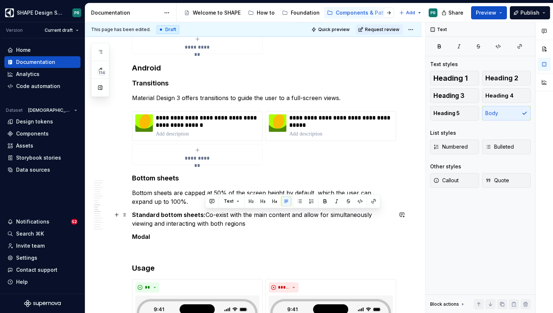
drag, startPoint x: 206, startPoint y: 215, endPoint x: 238, endPoint y: 221, distance: 33.0
click at [238, 221] on p "Standard bottom sheets: Co-exist with the main content and allow for simultaneo…" at bounding box center [262, 220] width 260 height 18
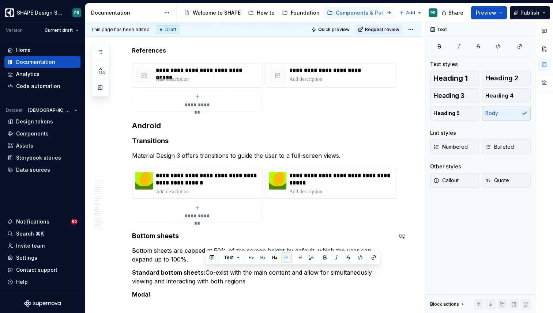
scroll to position [2867, 0]
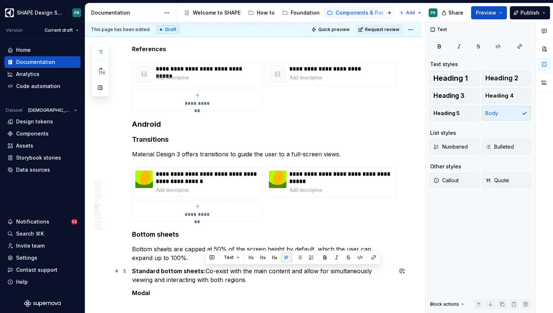
click at [207, 270] on p "Standard bottom sheets: Co-exist with the main content and allow for simultaneo…" at bounding box center [262, 276] width 260 height 18
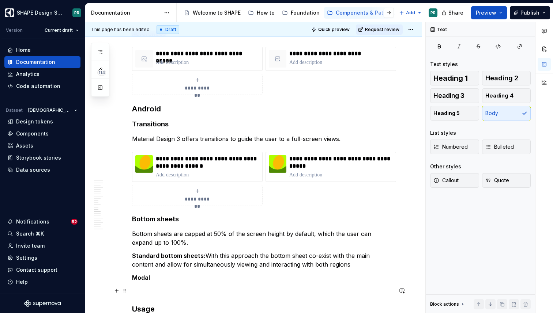
scroll to position [2922, 0]
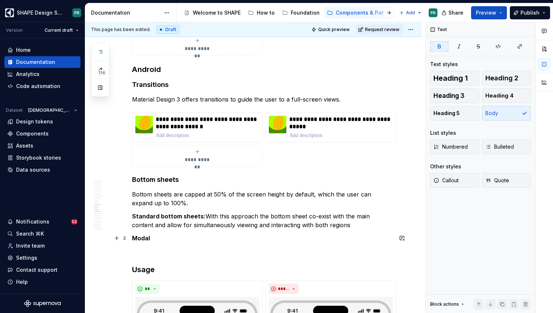
click at [161, 236] on p "Modal" at bounding box center [262, 238] width 260 height 9
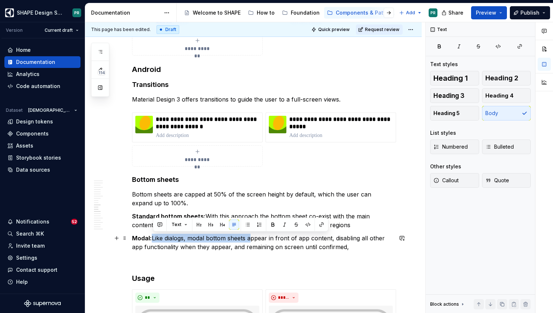
drag, startPoint x: 252, startPoint y: 239, endPoint x: 154, endPoint y: 239, distance: 98.0
click at [154, 239] on p "Modal: Like dialogs, modal bottom sheets appear in front of app content, disabl…" at bounding box center [262, 243] width 260 height 18
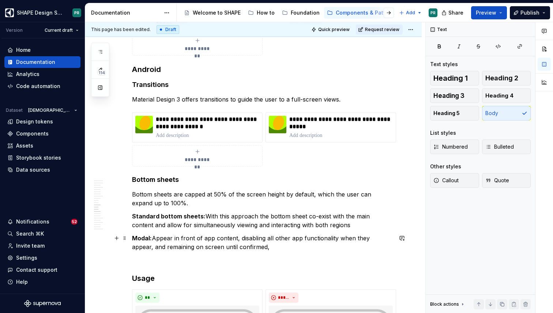
click at [209, 236] on p "Modal: Appear in front of app content, disabling all other app functionality wh…" at bounding box center [262, 243] width 260 height 18
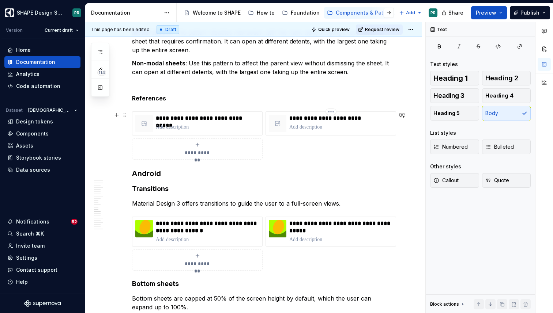
scroll to position [2916, 0]
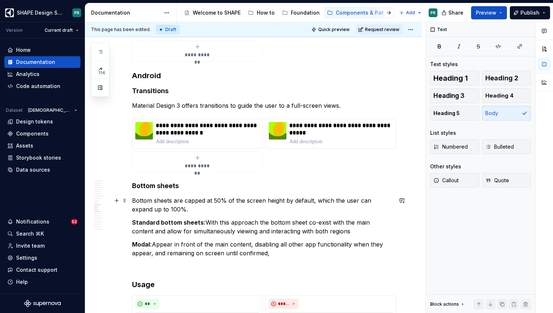
click at [225, 201] on p "Bottom sheets are capped at 50% of the screen height by default, which the user…" at bounding box center [262, 205] width 260 height 18
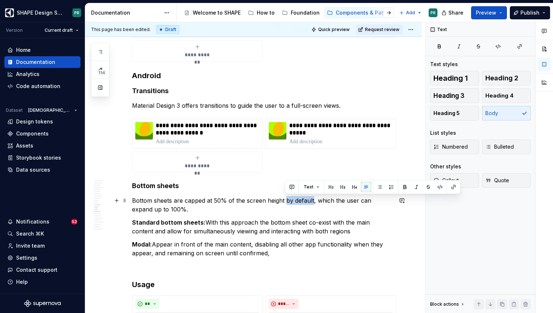
drag, startPoint x: 285, startPoint y: 200, endPoint x: 313, endPoint y: 200, distance: 28.5
click at [313, 200] on p "Bottom sheets are capped at 50% of the screen height by default, which the user…" at bounding box center [262, 205] width 260 height 18
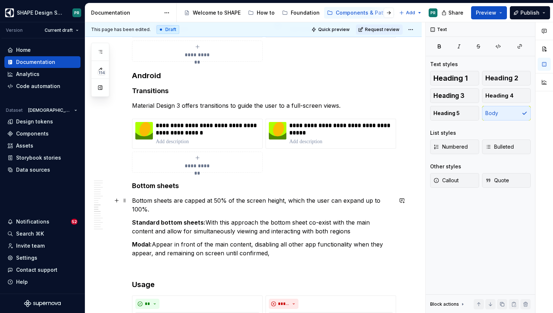
click at [225, 202] on p "Bottom sheets are capped at 50% of the screen height, which the user can expand…" at bounding box center [262, 205] width 260 height 18
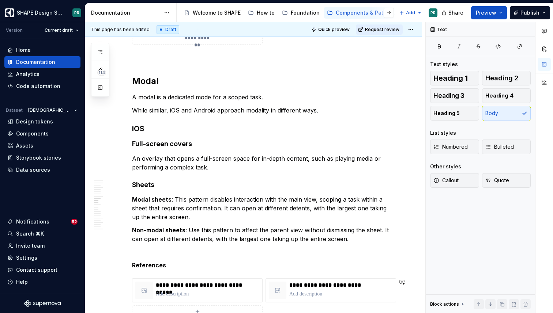
scroll to position [2647, 0]
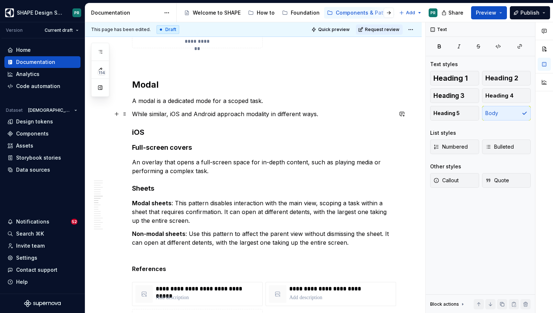
click at [167, 115] on p "While similar, iOS and Android approach modality in different ways." at bounding box center [262, 114] width 260 height 9
click at [245, 114] on p "While similar, iOS and Android approach modality in different ways." at bounding box center [262, 114] width 260 height 9
click at [285, 115] on p "While similar, iOS and Android approach name modality in different ways." at bounding box center [262, 114] width 260 height 9
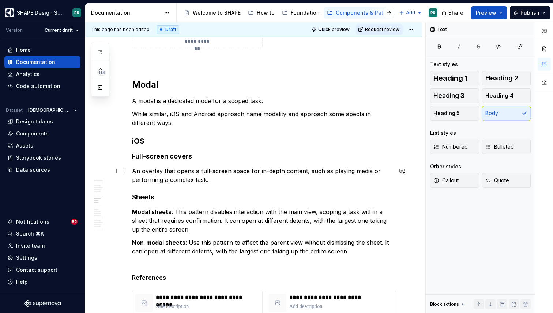
click at [290, 168] on p "An overlay that opens a full-screen space for in-depth content, such as playing…" at bounding box center [262, 176] width 260 height 18
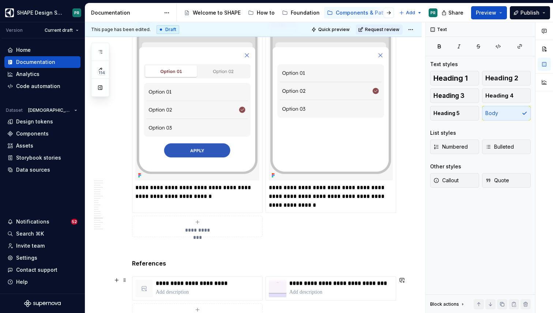
scroll to position [4160, 0]
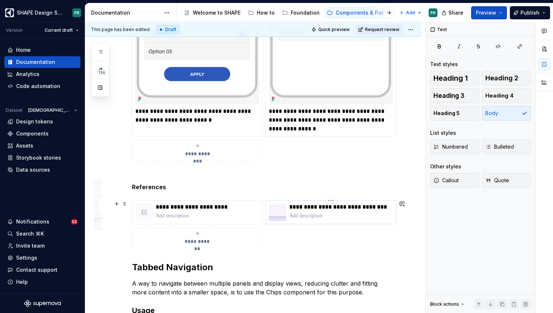
click at [347, 213] on p at bounding box center [340, 215] width 103 height 7
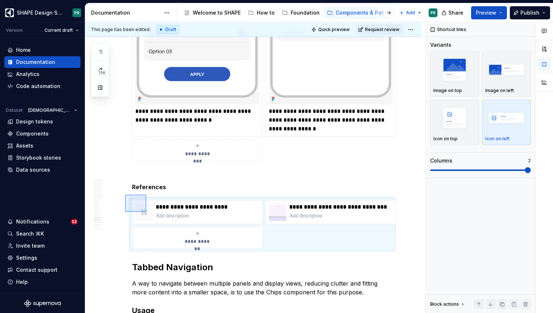
drag, startPoint x: 125, startPoint y: 195, endPoint x: 147, endPoint y: 214, distance: 28.5
click at [147, 214] on div "**********" at bounding box center [255, 167] width 340 height 291
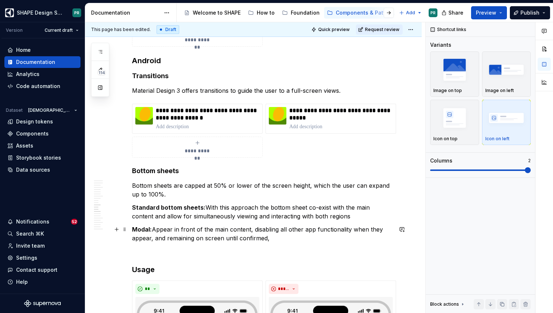
scroll to position [2928, 0]
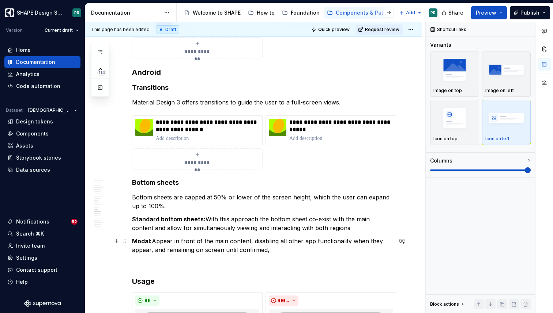
click at [301, 251] on p "Modal: Appear in front of the main content, disabling all other app functionali…" at bounding box center [262, 246] width 260 height 18
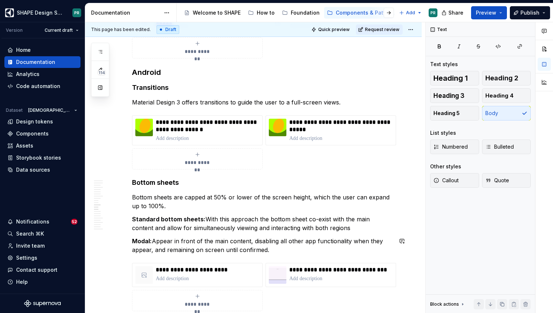
scroll to position [2965, 0]
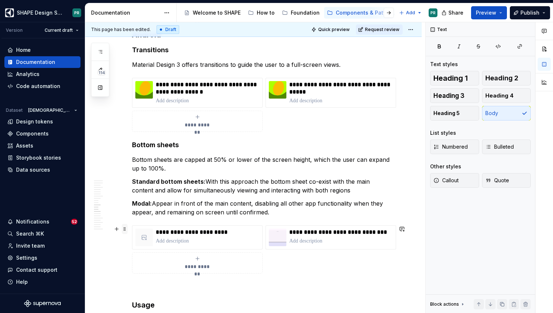
click at [125, 229] on span at bounding box center [125, 229] width 6 height 10
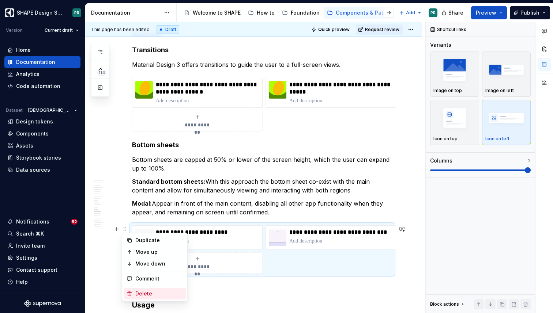
click at [143, 292] on div "Delete" at bounding box center [159, 293] width 48 height 7
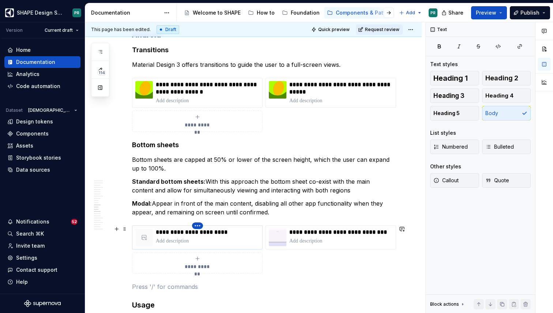
click at [196, 224] on html "SHAPE Design System PR Version Current draft Home Documentation Analytics Code …" at bounding box center [276, 156] width 553 height 313
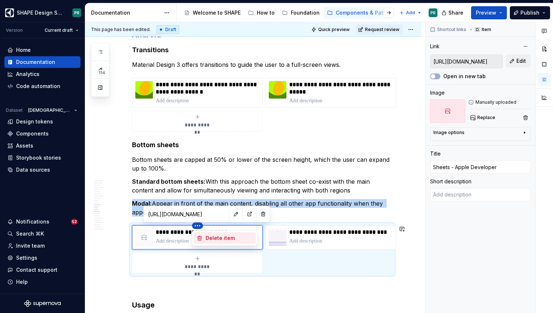
click at [215, 241] on div "Delete item" at bounding box center [230, 238] width 48 height 7
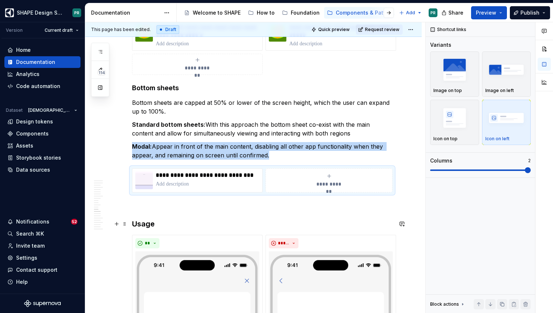
scroll to position [3024, 0]
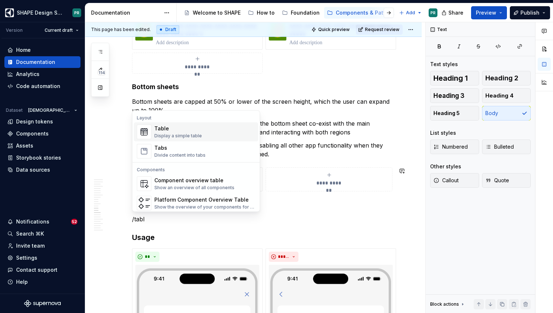
click at [183, 129] on div "Table" at bounding box center [178, 128] width 48 height 7
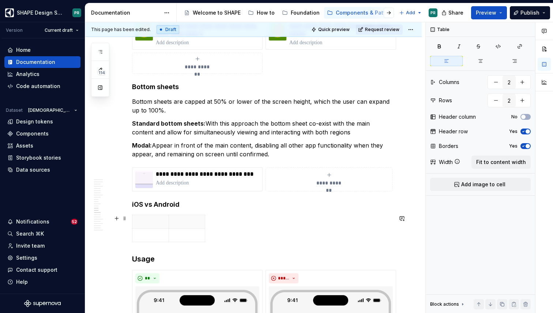
click at [251, 241] on div at bounding box center [262, 230] width 260 height 30
click at [187, 226] on th at bounding box center [187, 222] width 37 height 14
click at [123, 220] on span at bounding box center [125, 219] width 6 height 10
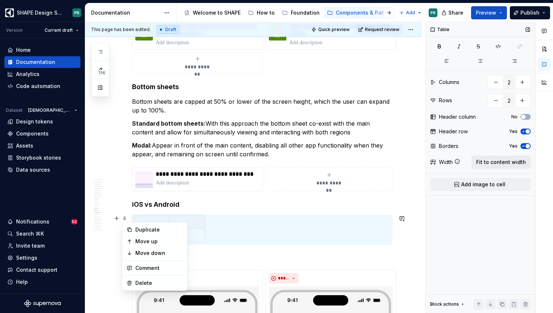
click at [524, 163] on span "Fit to content width" at bounding box center [501, 162] width 50 height 7
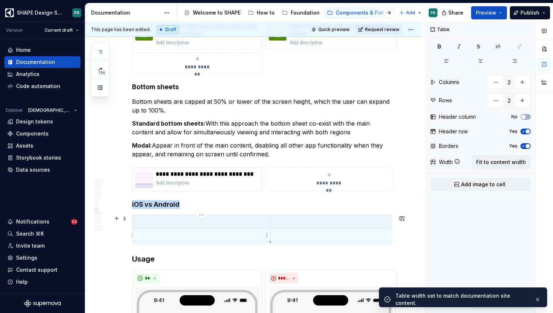
click at [200, 232] on p at bounding box center [201, 235] width 129 height 7
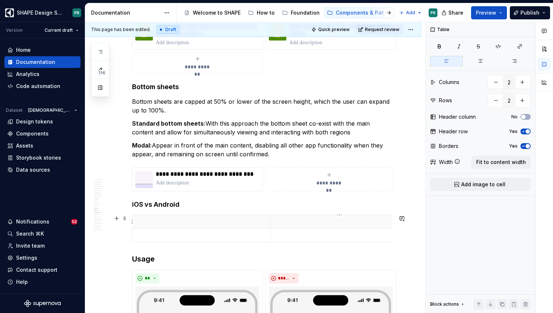
type textarea "*"
click at [183, 222] on p at bounding box center [201, 221] width 129 height 7
click at [312, 222] on p at bounding box center [339, 221] width 129 height 7
click at [236, 236] on p at bounding box center [201, 235] width 129 height 7
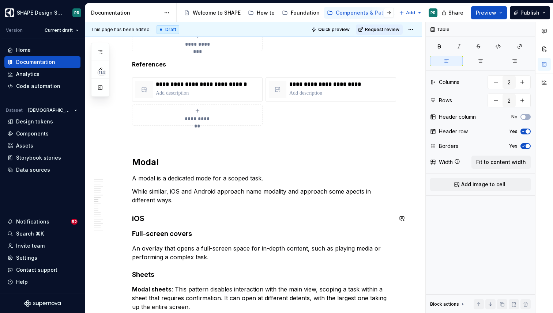
scroll to position [2643, 0]
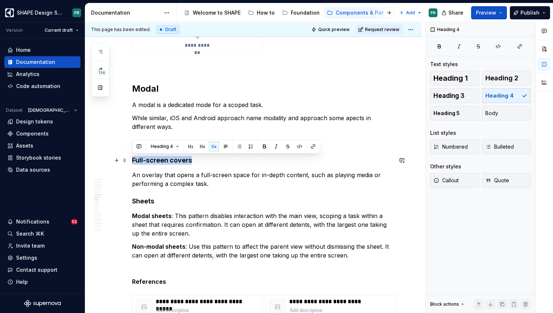
drag, startPoint x: 133, startPoint y: 160, endPoint x: 205, endPoint y: 159, distance: 71.7
click at [205, 159] on h4 "Full-screen covers" at bounding box center [262, 160] width 260 height 9
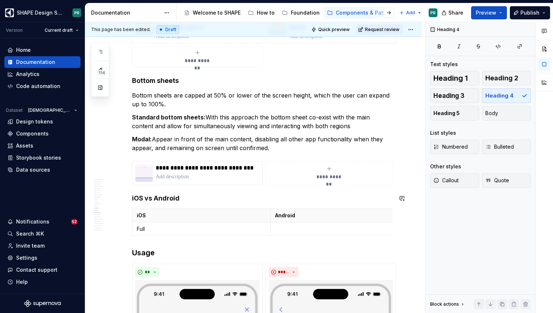
scroll to position [3029, 0]
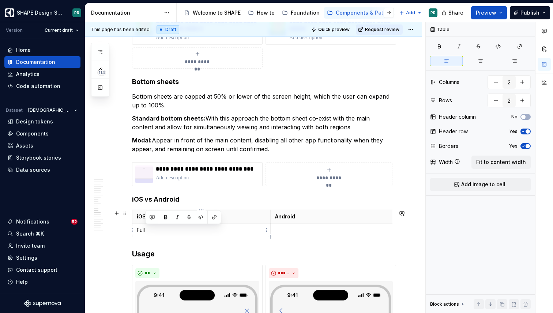
drag, startPoint x: 152, startPoint y: 232, endPoint x: 119, endPoint y: 230, distance: 33.3
click at [161, 228] on p "Full" at bounding box center [201, 230] width 129 height 7
drag, startPoint x: 146, startPoint y: 230, endPoint x: 138, endPoint y: 230, distance: 8.4
click at [138, 230] on p "Full" at bounding box center [201, 230] width 129 height 7
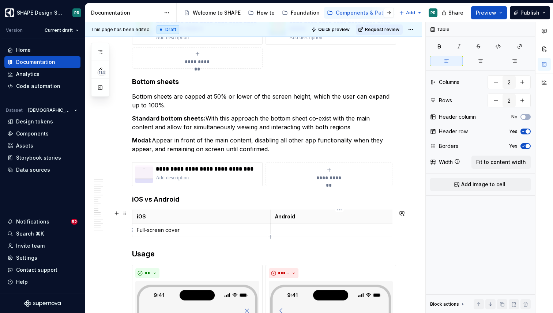
click at [291, 228] on p at bounding box center [339, 230] width 129 height 7
click at [271, 237] on icon "button" at bounding box center [269, 237] width 3 height 3
type input "3"
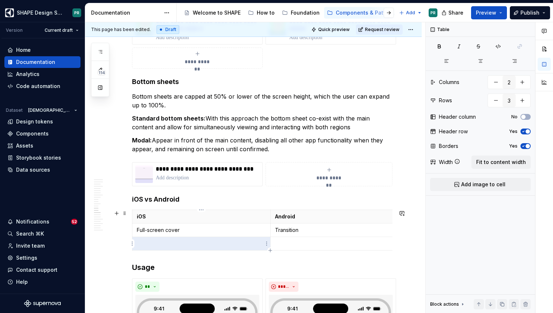
click at [206, 246] on p at bounding box center [201, 243] width 129 height 7
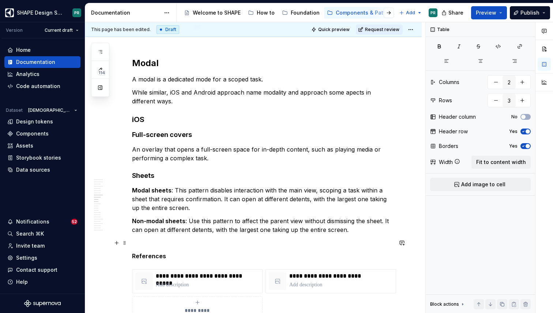
scroll to position [2666, 0]
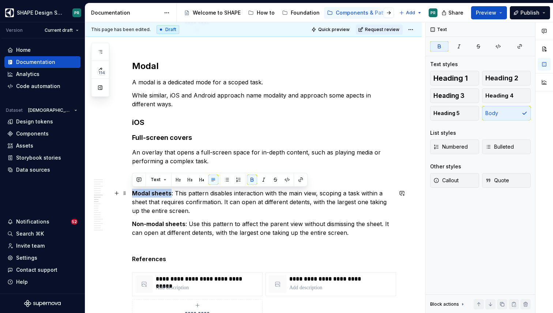
drag, startPoint x: 134, startPoint y: 193, endPoint x: 170, endPoint y: 193, distance: 35.8
click at [170, 193] on p "Modal sheets : This pattern disables interaction with the main view, scoping a …" at bounding box center [262, 202] width 260 height 26
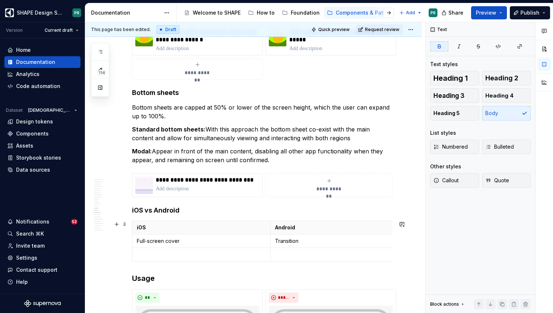
scroll to position [3026, 0]
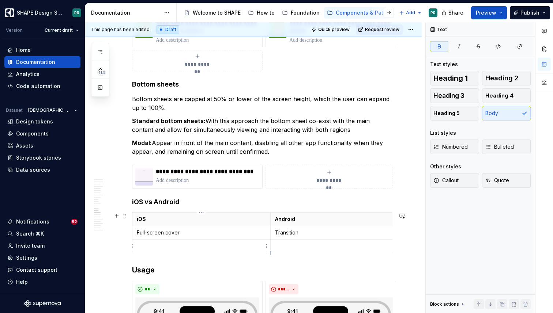
click at [211, 251] on td at bounding box center [201, 247] width 138 height 14
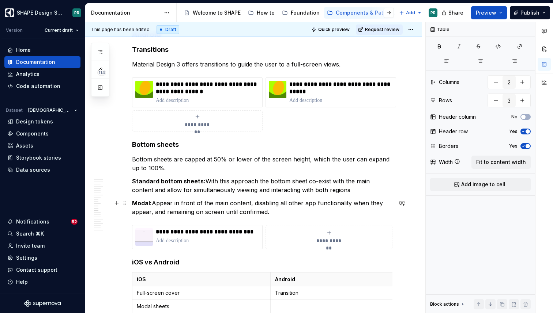
scroll to position [2967, 0]
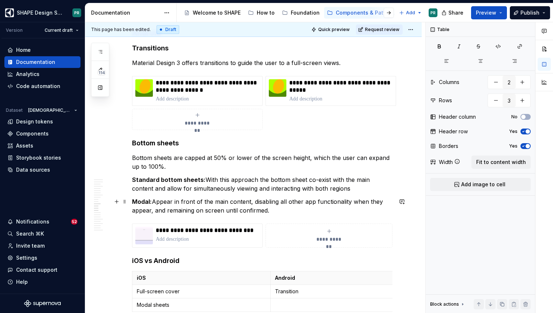
click at [146, 202] on strong "Modal:" at bounding box center [142, 201] width 20 height 7
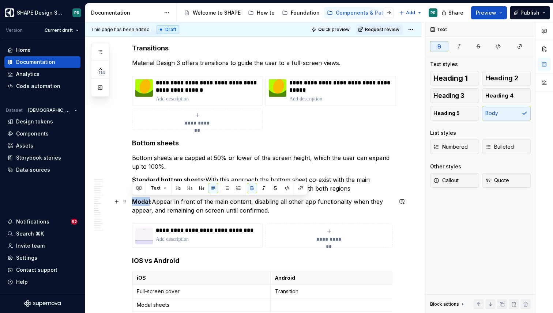
click at [146, 202] on strong "Modal:" at bounding box center [142, 201] width 20 height 7
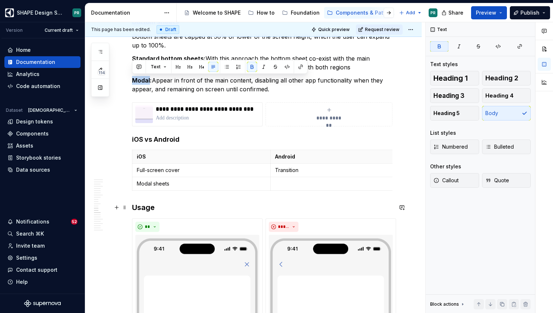
scroll to position [3116, 0]
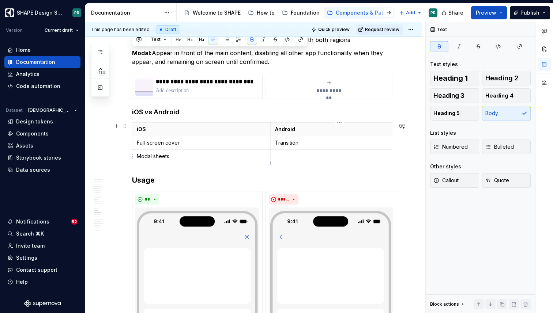
click at [295, 158] on p at bounding box center [339, 156] width 129 height 7
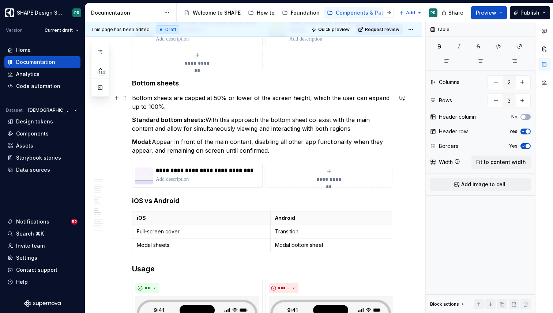
scroll to position [2979, 0]
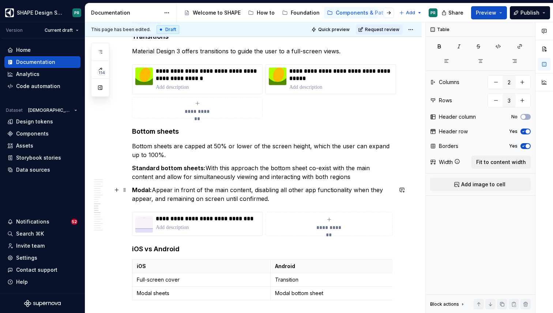
click at [150, 191] on strong "Modal:" at bounding box center [142, 190] width 20 height 7
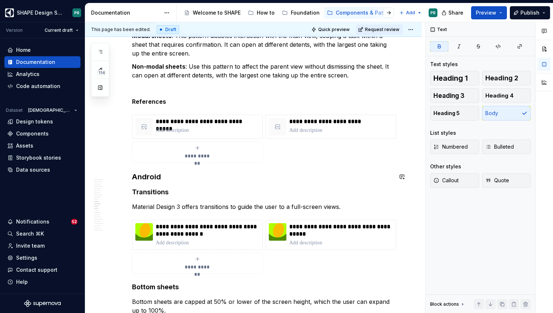
scroll to position [2780, 0]
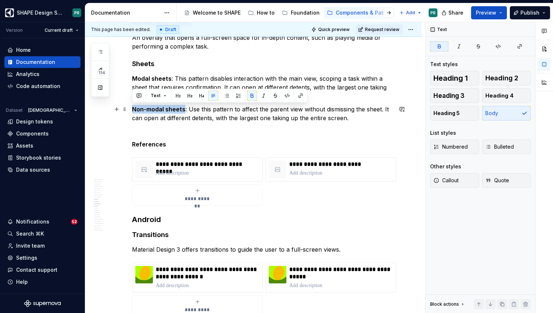
drag, startPoint x: 132, startPoint y: 110, endPoint x: 183, endPoint y: 109, distance: 51.2
click at [183, 109] on strong "Non-modal sheets" at bounding box center [158, 109] width 53 height 7
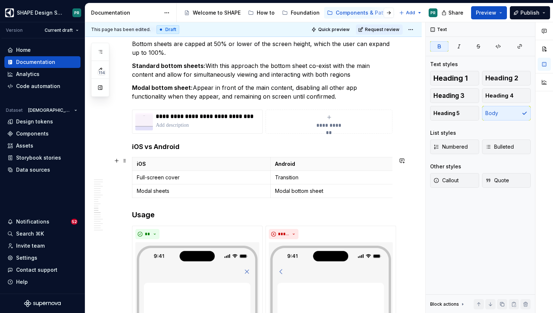
scroll to position [3095, 0]
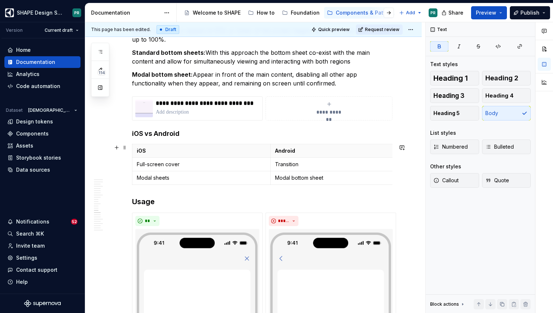
click at [271, 186] on div "iOS Android Full-screen cover Transition Modal sheets Modal bottom sheet" at bounding box center [262, 166] width 260 height 44
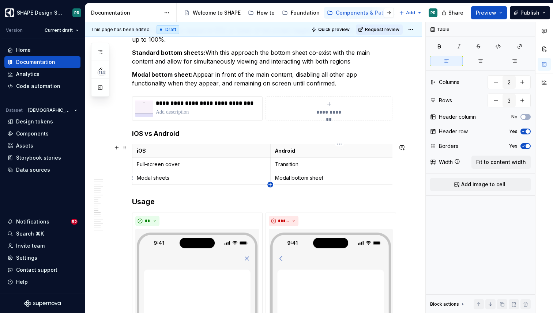
click at [269, 184] on icon "button" at bounding box center [270, 185] width 6 height 6
type input "4"
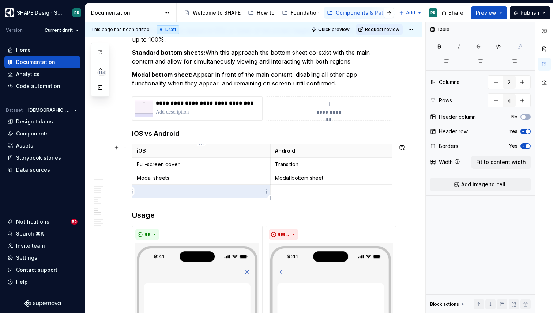
click at [180, 191] on p at bounding box center [201, 191] width 129 height 7
click at [303, 191] on p at bounding box center [339, 191] width 129 height 7
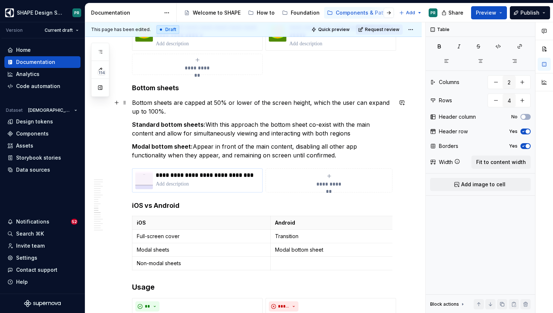
scroll to position [3021, 0]
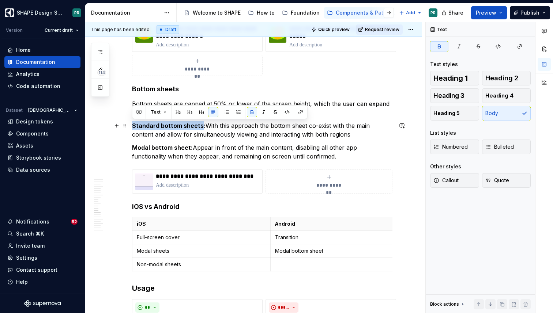
drag, startPoint x: 133, startPoint y: 126, endPoint x: 200, endPoint y: 126, distance: 67.7
click at [200, 126] on strong "Standard bottom sheets:" at bounding box center [169, 125] width 74 height 7
click at [297, 266] on p at bounding box center [339, 264] width 129 height 7
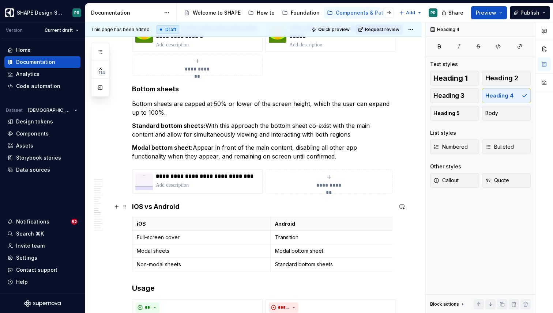
click at [152, 206] on h4 "iOS vs Android" at bounding box center [262, 207] width 260 height 9
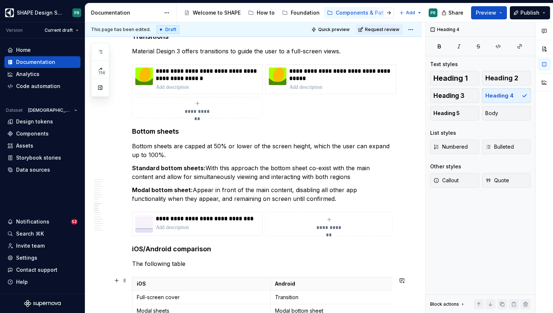
scroll to position [2980, 0]
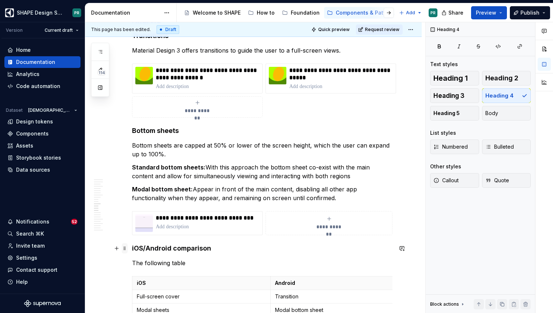
click at [125, 251] on span at bounding box center [125, 249] width 6 height 10
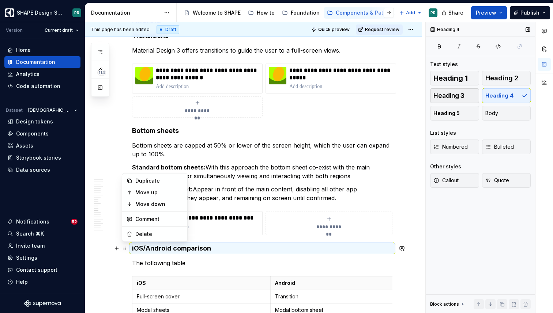
click at [460, 97] on span "Heading 3" at bounding box center [448, 95] width 31 height 7
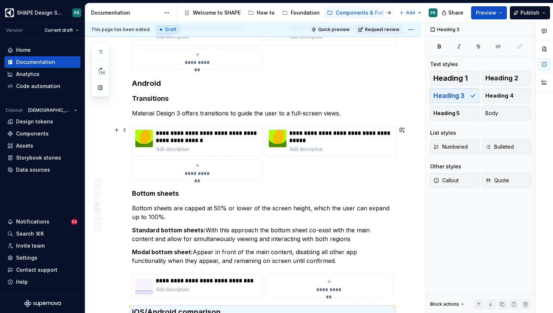
scroll to position [2915, 0]
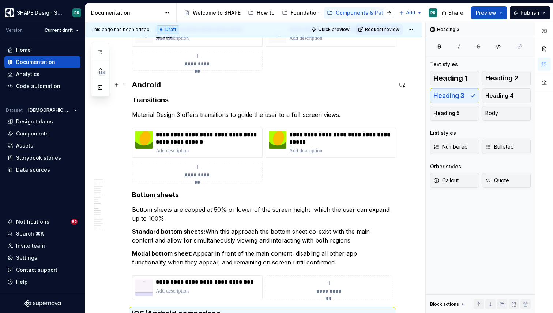
click at [138, 87] on h3 "Android" at bounding box center [262, 85] width 260 height 10
click at [151, 84] on h3 "Android" at bounding box center [262, 85] width 260 height 10
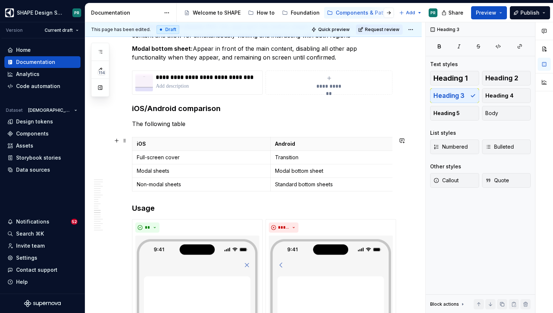
scroll to position [3122, 0]
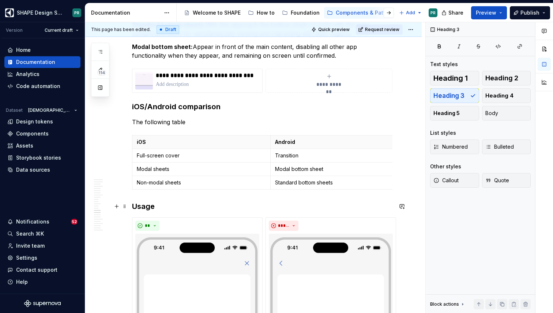
click at [143, 208] on h3 "Usage" at bounding box center [262, 207] width 260 height 10
click at [213, 124] on p "The following table" at bounding box center [262, 122] width 260 height 9
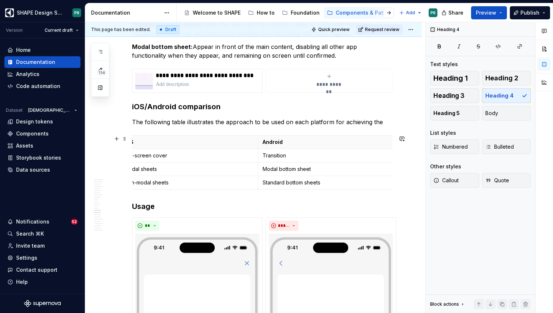
scroll to position [0, 0]
click at [125, 141] on span at bounding box center [125, 139] width 6 height 10
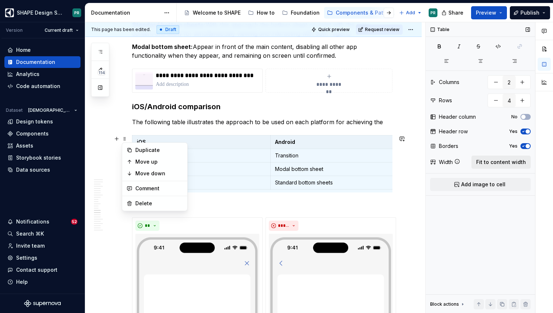
click at [495, 161] on span "Fit to content width" at bounding box center [501, 162] width 50 height 7
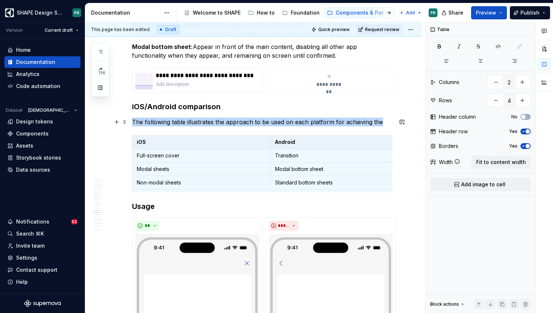
click at [381, 121] on p "The following table illustrates the approach to be used on each platform for ac…" at bounding box center [262, 122] width 260 height 9
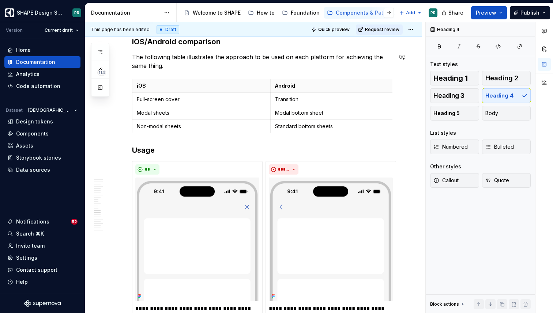
scroll to position [3183, 0]
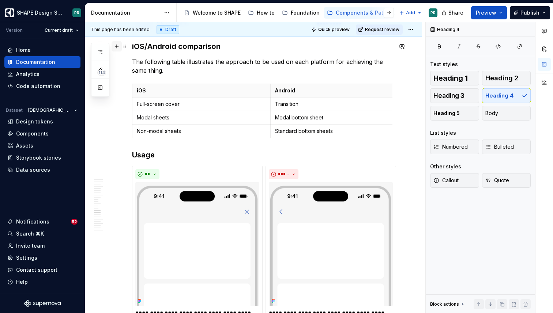
click at [116, 46] on button "button" at bounding box center [117, 46] width 10 height 10
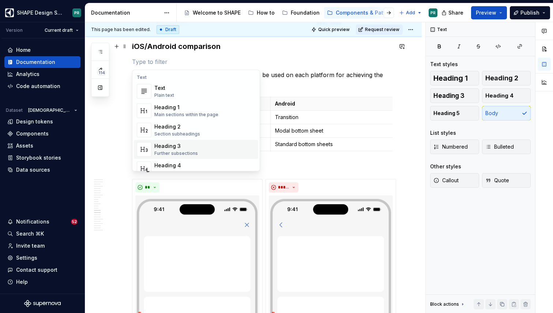
click at [126, 75] on div "**********" at bounding box center [255, 167] width 340 height 291
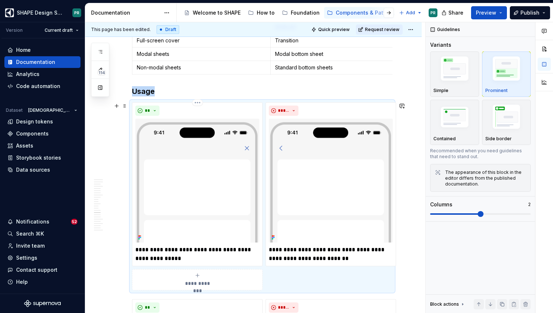
scroll to position [3261, 0]
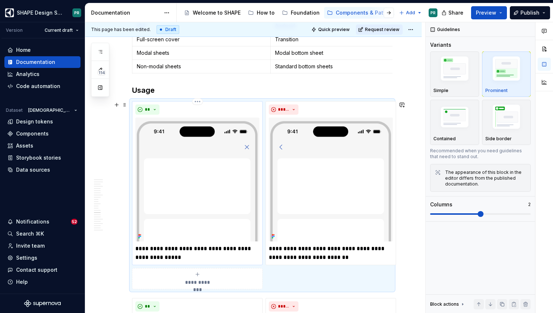
click at [168, 259] on p "**********" at bounding box center [197, 254] width 124 height 18
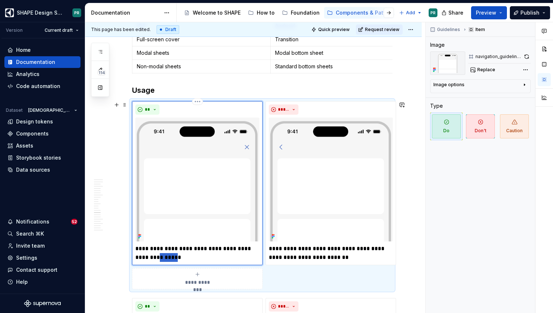
click at [168, 259] on p "**********" at bounding box center [197, 254] width 124 height 18
type textarea "*"
drag, startPoint x: 356, startPoint y: 249, endPoint x: 366, endPoint y: 249, distance: 9.9
click at [366, 249] on p "**********" at bounding box center [331, 254] width 124 height 18
type textarea "*"
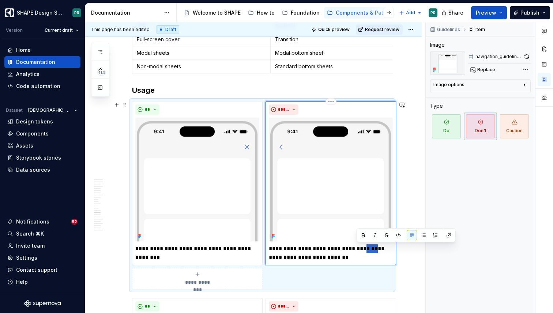
click at [360, 249] on p "**********" at bounding box center [331, 254] width 124 height 18
click at [377, 249] on p "**********" at bounding box center [331, 254] width 124 height 18
click at [305, 256] on p "**********" at bounding box center [331, 254] width 124 height 18
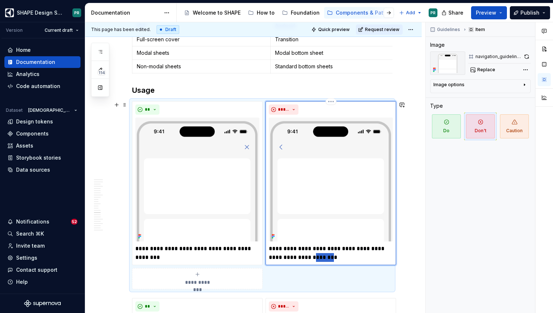
click at [305, 256] on p "**********" at bounding box center [331, 254] width 124 height 18
click at [152, 256] on p "**********" at bounding box center [197, 254] width 124 height 18
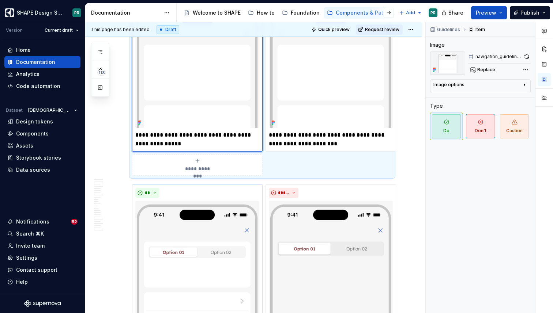
scroll to position [3374, 0]
click at [166, 145] on p "**********" at bounding box center [197, 141] width 124 height 18
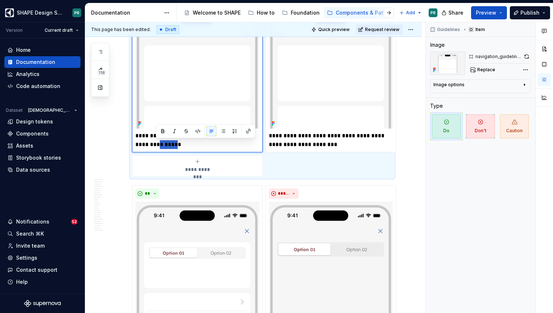
click at [166, 145] on p "**********" at bounding box center [197, 141] width 124 height 18
click at [225, 143] on p "**********" at bounding box center [197, 141] width 124 height 18
click at [170, 144] on p "**********" at bounding box center [197, 141] width 124 height 18
click at [313, 144] on p "**********" at bounding box center [331, 141] width 124 height 18
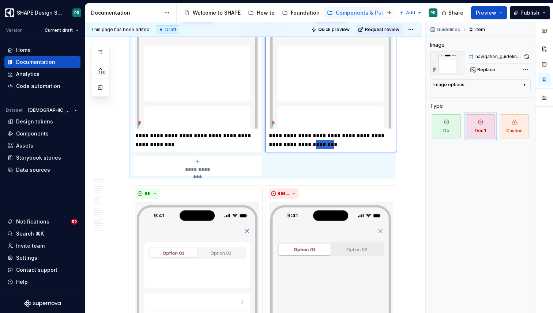
click at [313, 144] on p "**********" at bounding box center [331, 141] width 124 height 18
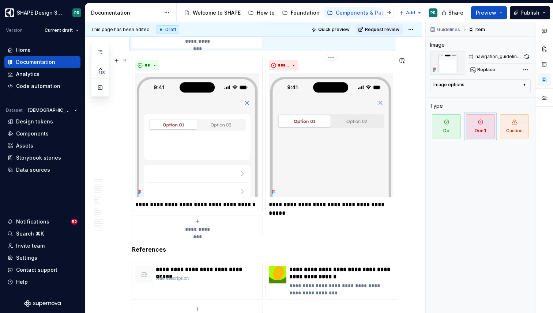
scroll to position [3504, 0]
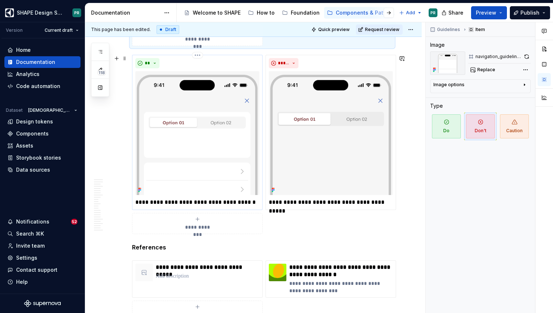
click at [188, 203] on p "**********" at bounding box center [197, 202] width 124 height 9
type textarea "*"
click at [188, 203] on p "**********" at bounding box center [197, 202] width 124 height 9
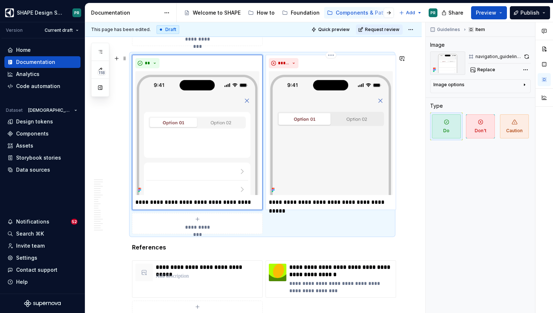
click at [339, 202] on p "**********" at bounding box center [331, 202] width 124 height 9
type textarea "*"
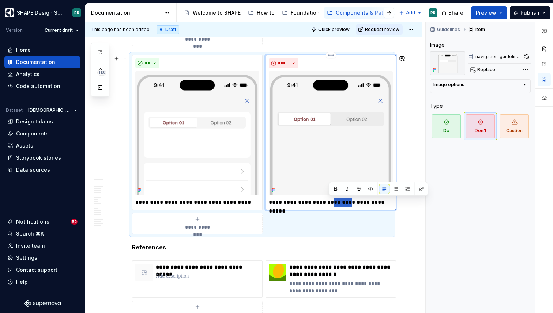
click at [339, 202] on p "**********" at bounding box center [331, 202] width 124 height 9
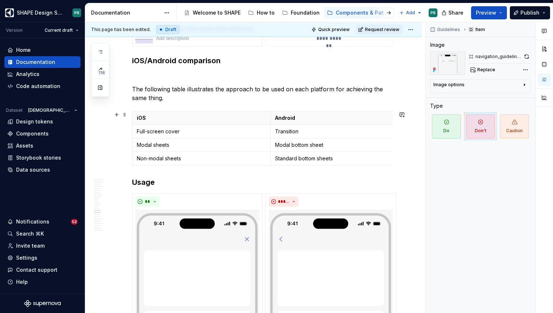
scroll to position [3162, 0]
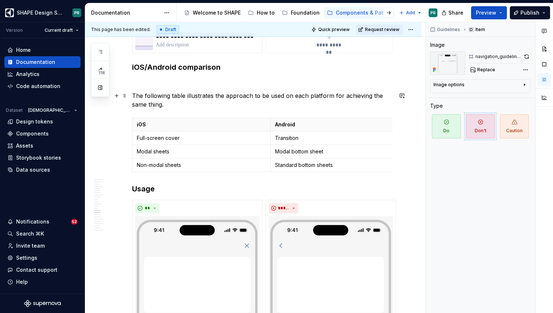
click at [334, 94] on p "The following table illustrates the approach to be used on each platform for ac…" at bounding box center [262, 100] width 260 height 18
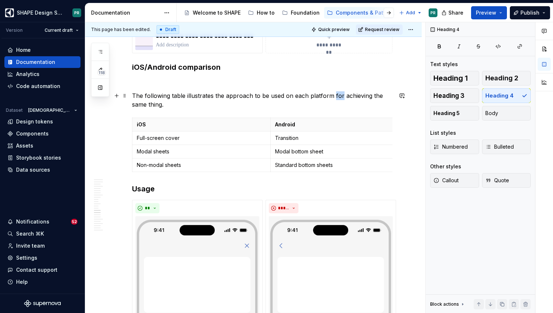
click at [334, 94] on p "The following table illustrates the approach to be used on each platform for ac…" at bounding box center [262, 100] width 260 height 18
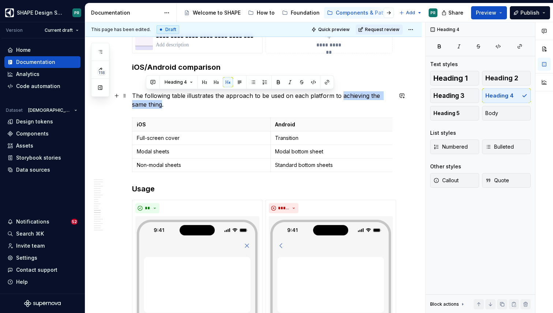
drag, startPoint x: 339, startPoint y: 95, endPoint x: 146, endPoint y: 104, distance: 193.7
click at [146, 104] on p "The following table illustrates the approach to be used on each platform to ach…" at bounding box center [262, 100] width 260 height 18
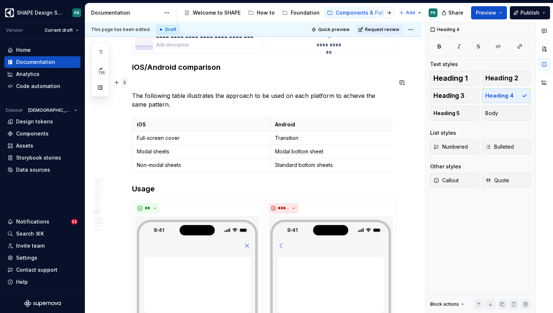
click at [124, 84] on span at bounding box center [125, 83] width 6 height 10
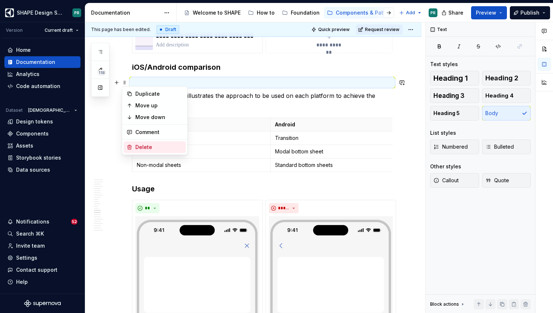
click at [150, 148] on div "Delete" at bounding box center [159, 147] width 48 height 7
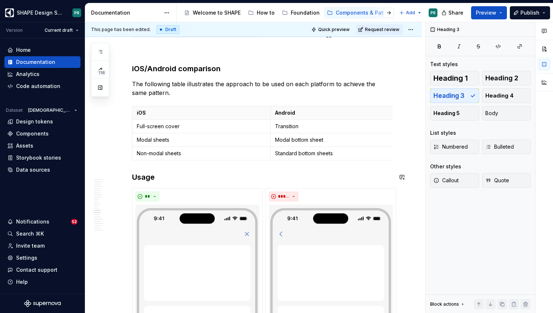
scroll to position [3177, 0]
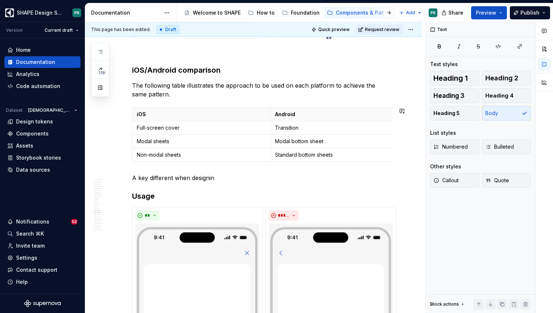
type textarea "*"
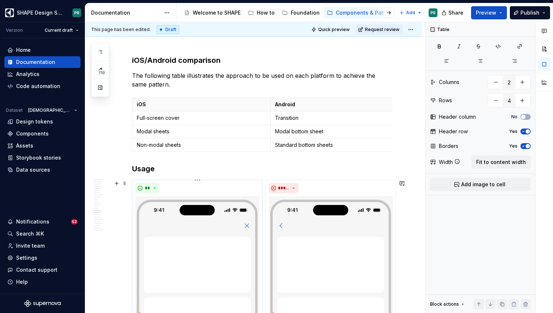
scroll to position [3186, 0]
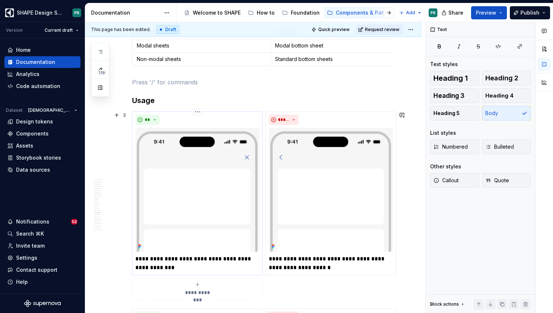
scroll to position [3257, 0]
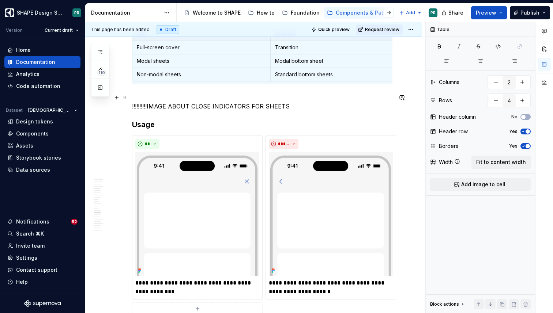
click at [181, 97] on p "!!!!!!!!!!IMAGE ABOUT CLOSE INDICATORS FOR SHEETS" at bounding box center [262, 102] width 260 height 18
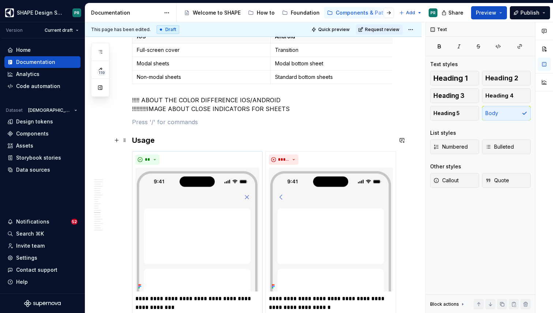
scroll to position [3254, 0]
click at [294, 109] on p "!!!!! ABOUT THE COLOR DIFFERENCE IOS/ANDROID !!!!!!!!!!IMAGE ABOUT CLOSE INDICA…" at bounding box center [262, 106] width 260 height 18
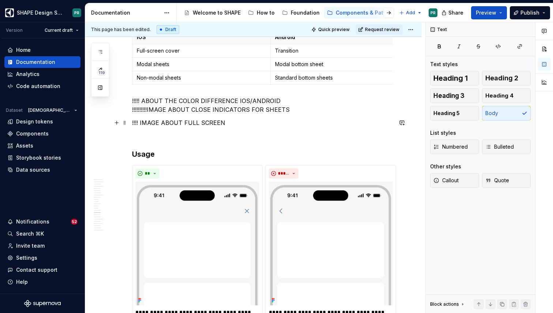
click at [183, 123] on p "!!!! IMAGE ABOUT FULL SCREEN" at bounding box center [262, 122] width 260 height 9
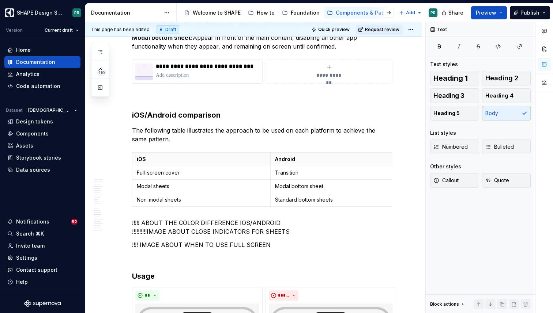
scroll to position [2980, 0]
